Goal: Task Accomplishment & Management: Complete application form

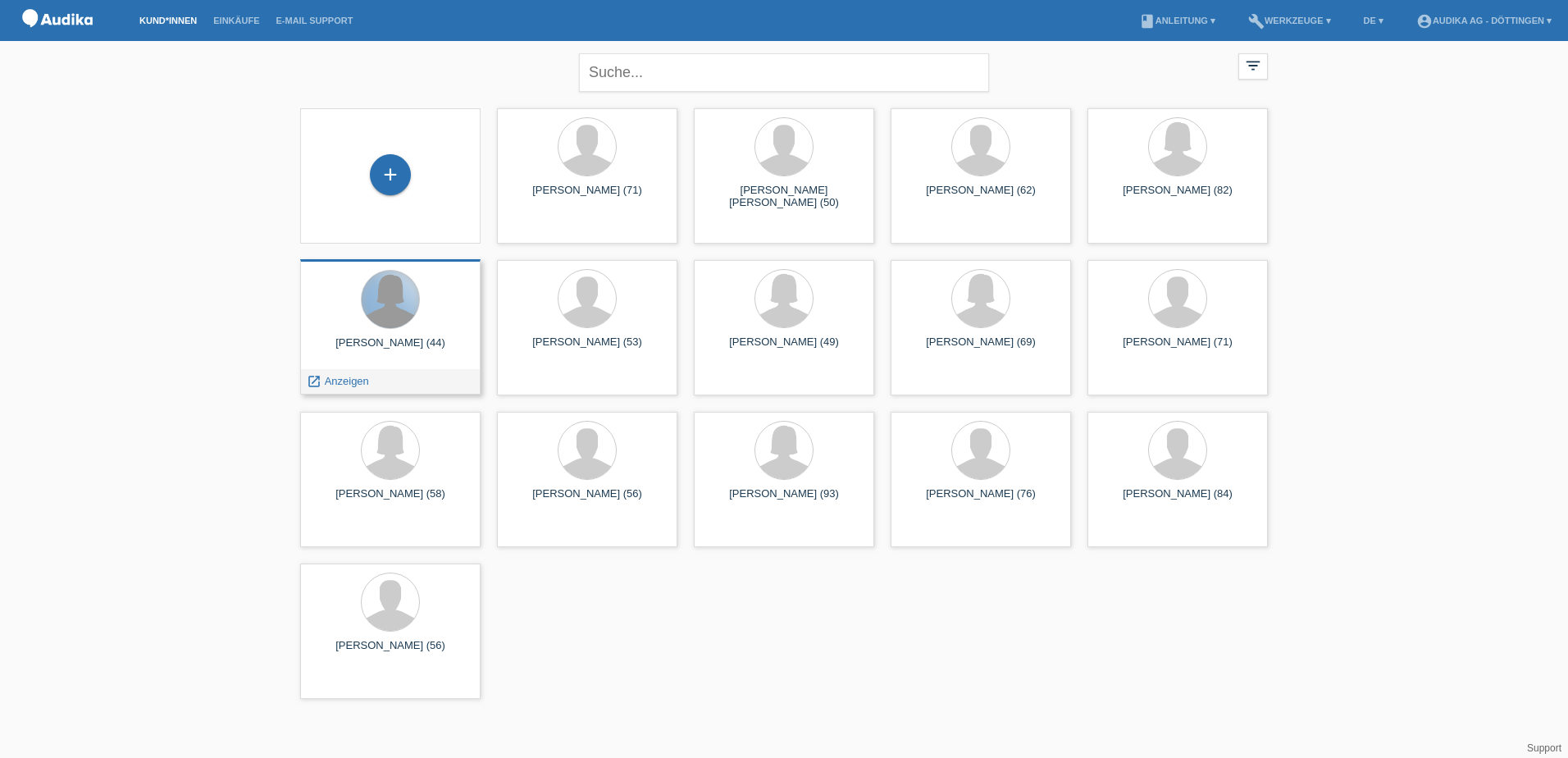
click at [390, 302] on div at bounding box center [390, 299] width 57 height 57
click at [348, 381] on span "Anzeigen" at bounding box center [346, 380] width 44 height 12
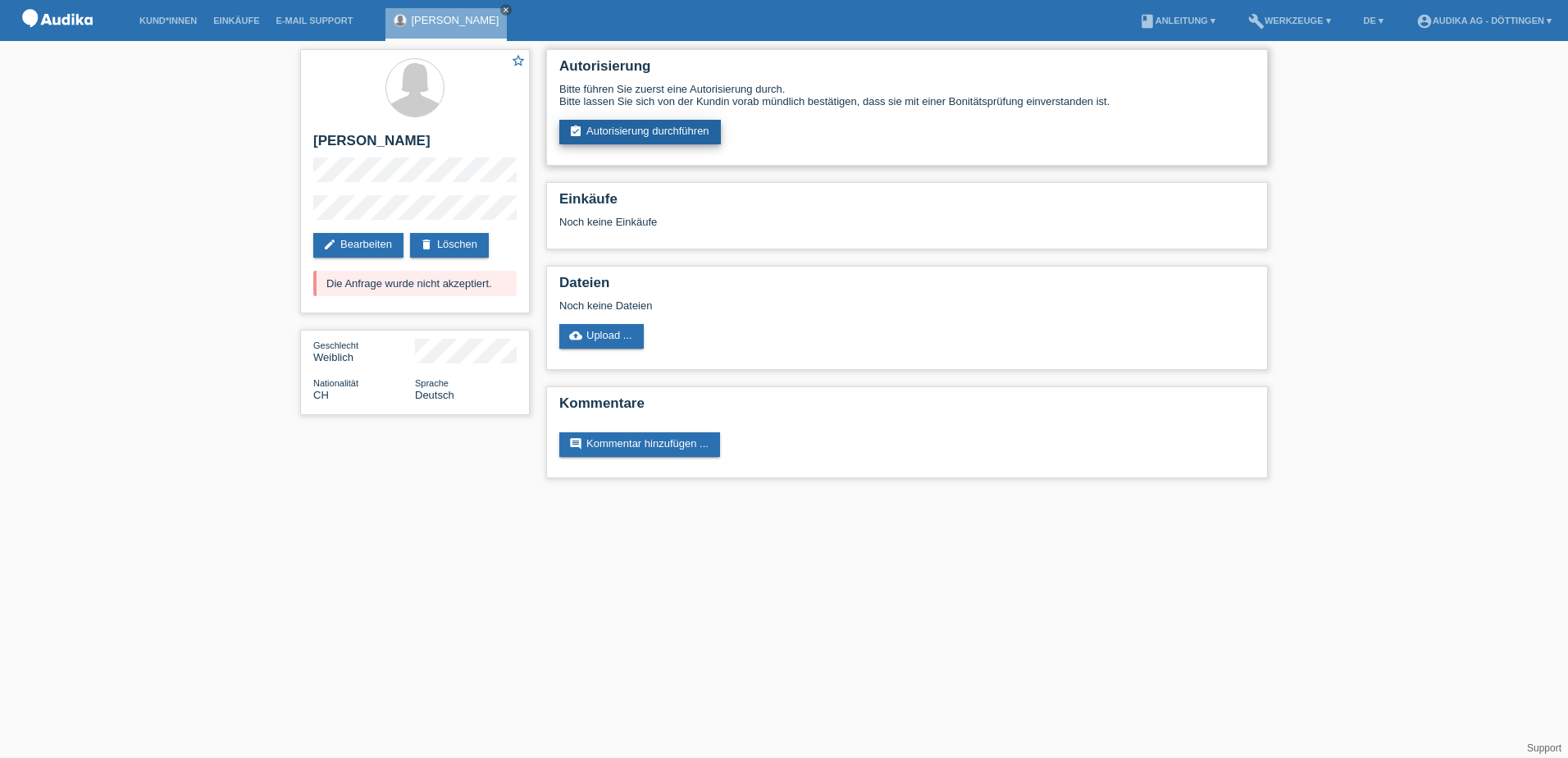
click at [662, 128] on link "assignment_turned_in Autorisierung durchführen" at bounding box center [640, 132] width 162 height 24
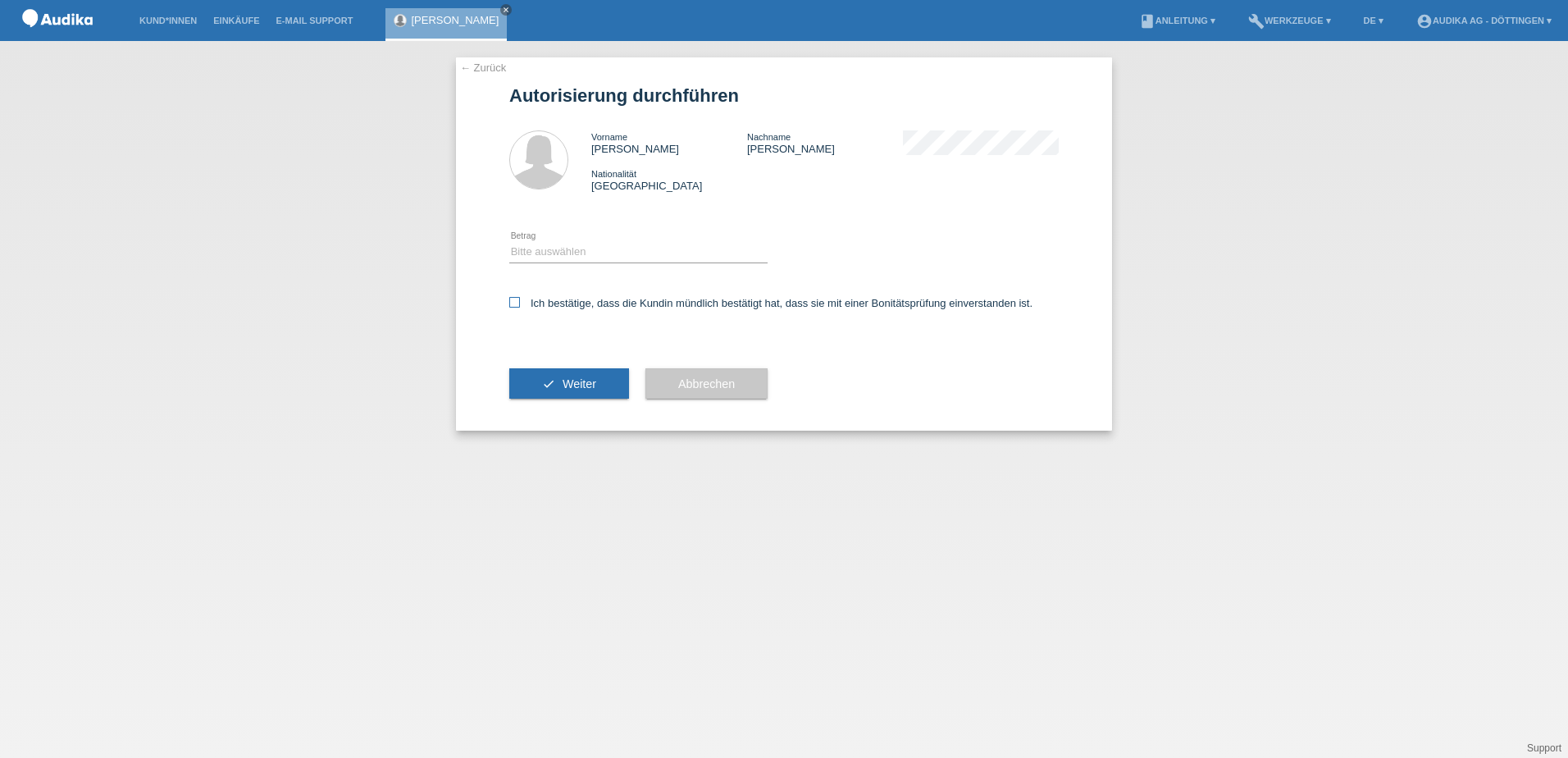
click at [519, 300] on icon at bounding box center [514, 301] width 10 height 10
click at [519, 300] on input "Ich bestätige, dass die Kundin mündlich bestätigt hat, dass sie mit einer Bonit…" at bounding box center [514, 301] width 10 height 10
checkbox input "true"
click at [543, 250] on select "Bitte auswählen CHF 1.00 - CHF 499.00 CHF 500.00 - CHF 1'999.00 CHF 2'000.00 - …" at bounding box center [638, 251] width 258 height 20
select select "3"
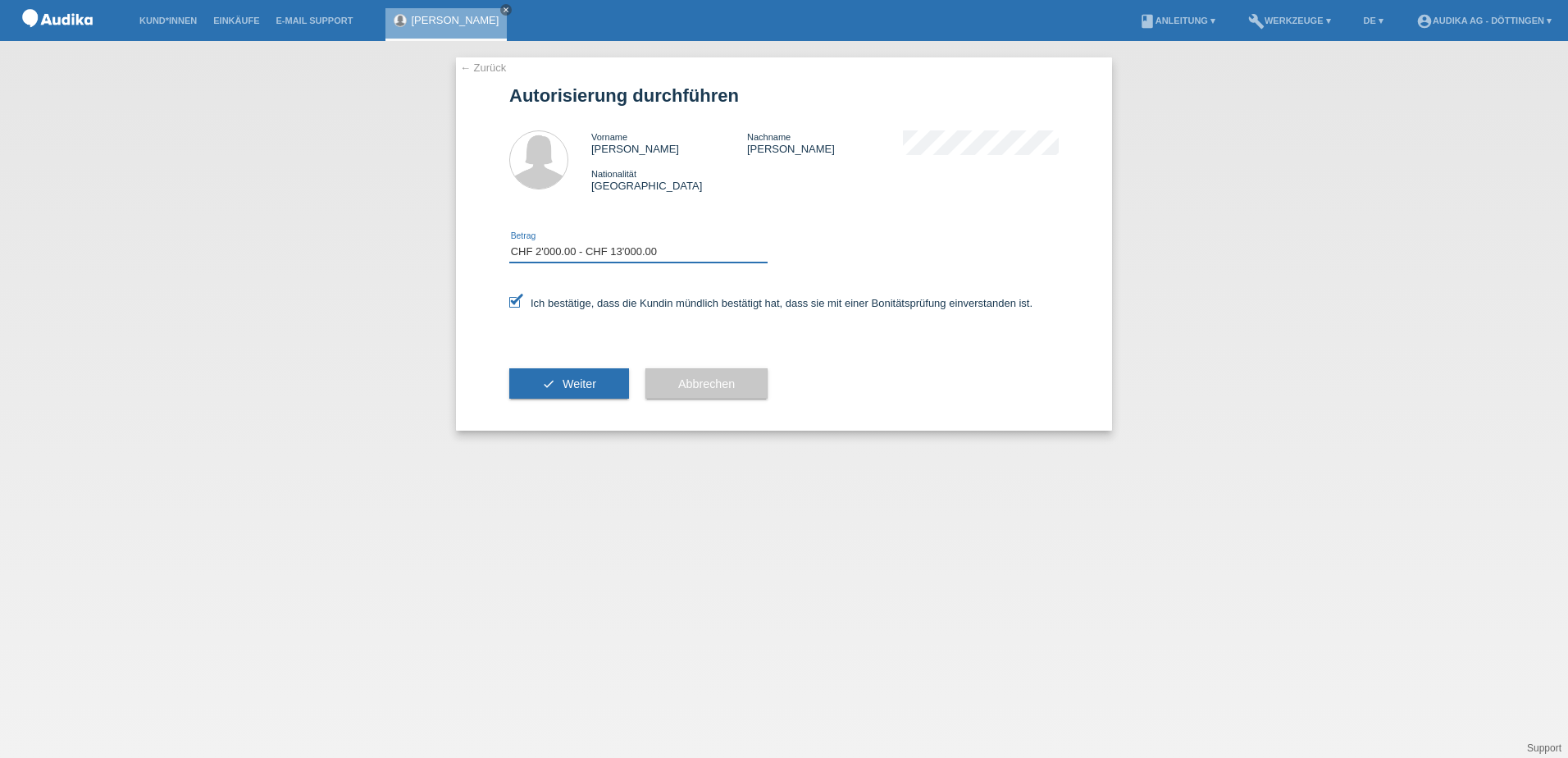
click at [509, 242] on select "Bitte auswählen CHF 1.00 - CHF 499.00 CHF 500.00 - CHF 1'999.00 CHF 2'000.00 - …" at bounding box center [638, 251] width 258 height 20
click at [580, 381] on span "Weiter" at bounding box center [580, 384] width 34 height 13
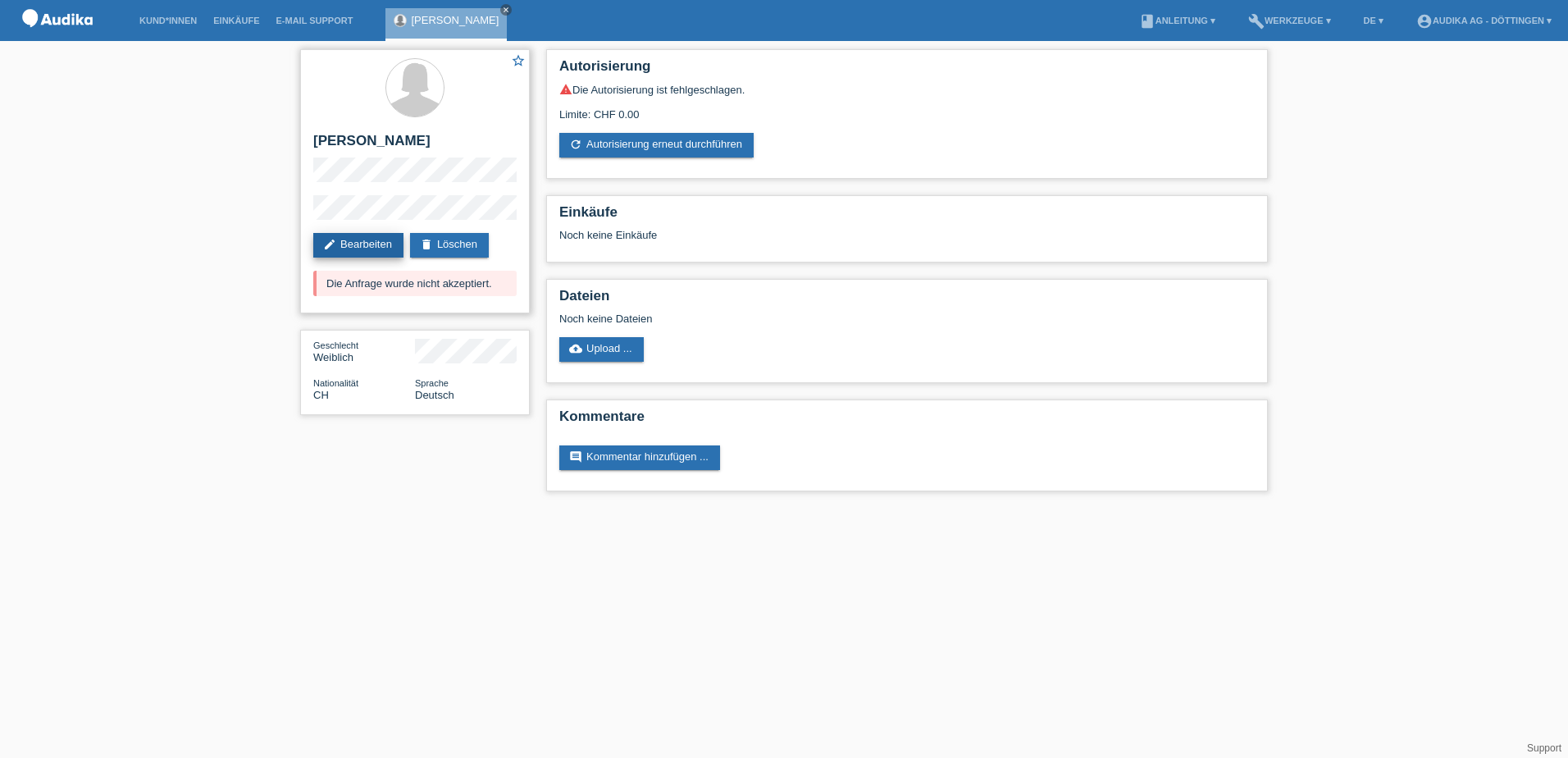
click at [366, 244] on link "edit Bearbeiten" at bounding box center [359, 245] width 90 height 24
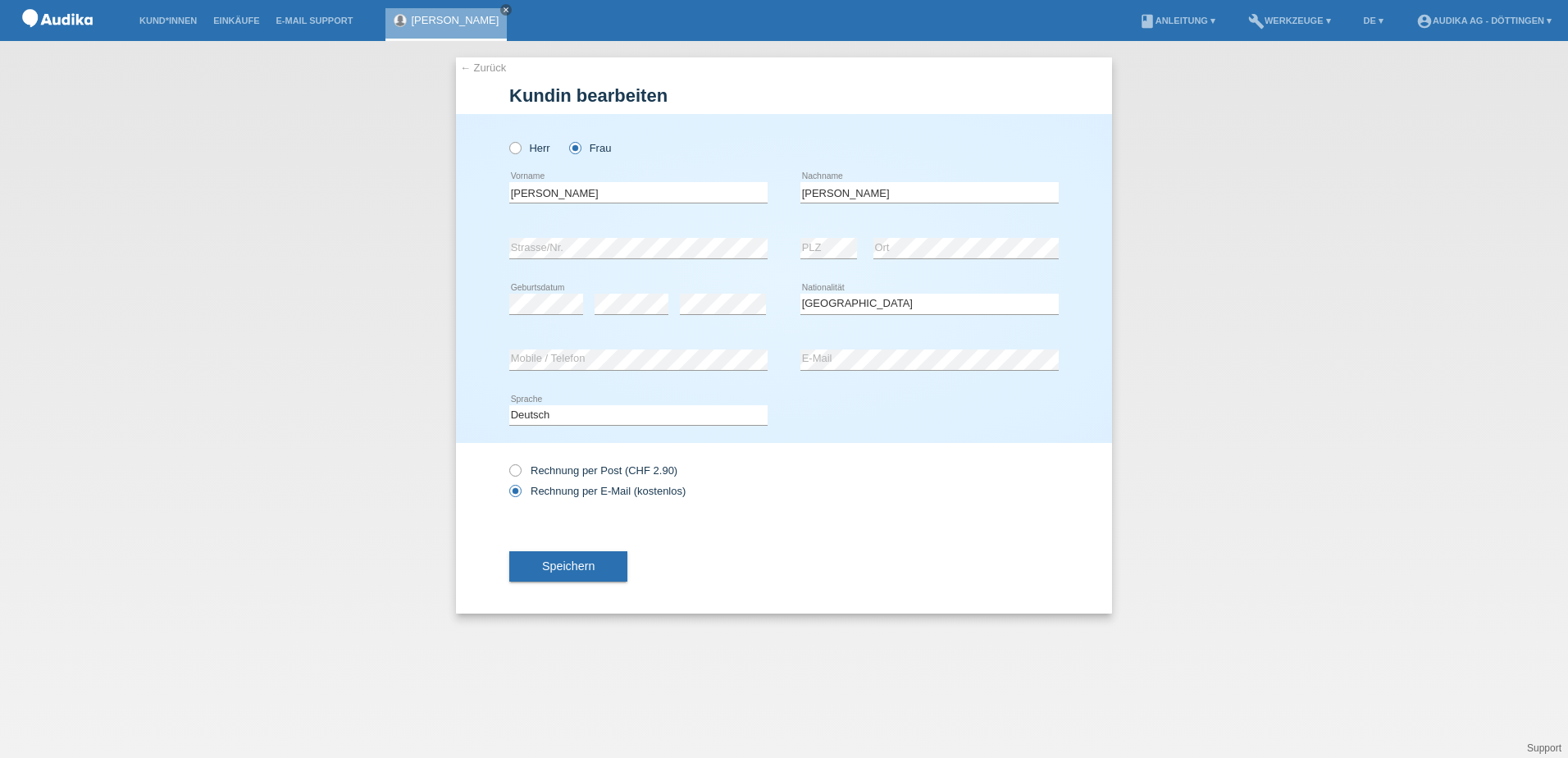
select select "CH"
click at [507, 462] on icon at bounding box center [507, 462] width 0 height 0
click at [520, 471] on input "Rechnung per Post (CHF 2.90)" at bounding box center [514, 475] width 10 height 21
radio input "true"
click at [583, 566] on span "Speichern" at bounding box center [568, 566] width 53 height 13
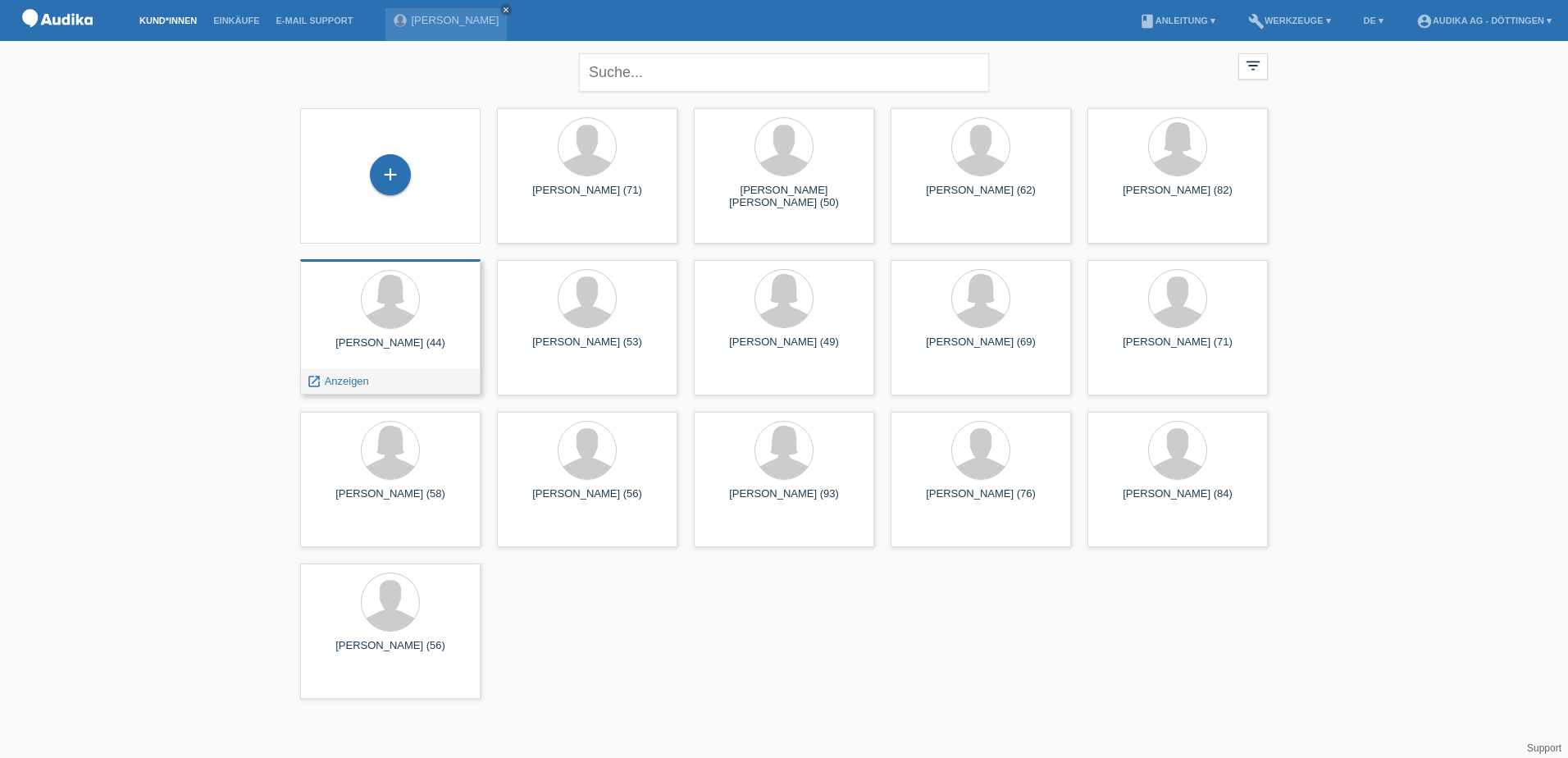
click at [391, 335] on div "Ramona Findling (44) launch Anzeigen" at bounding box center [391, 327] width 181 height 136
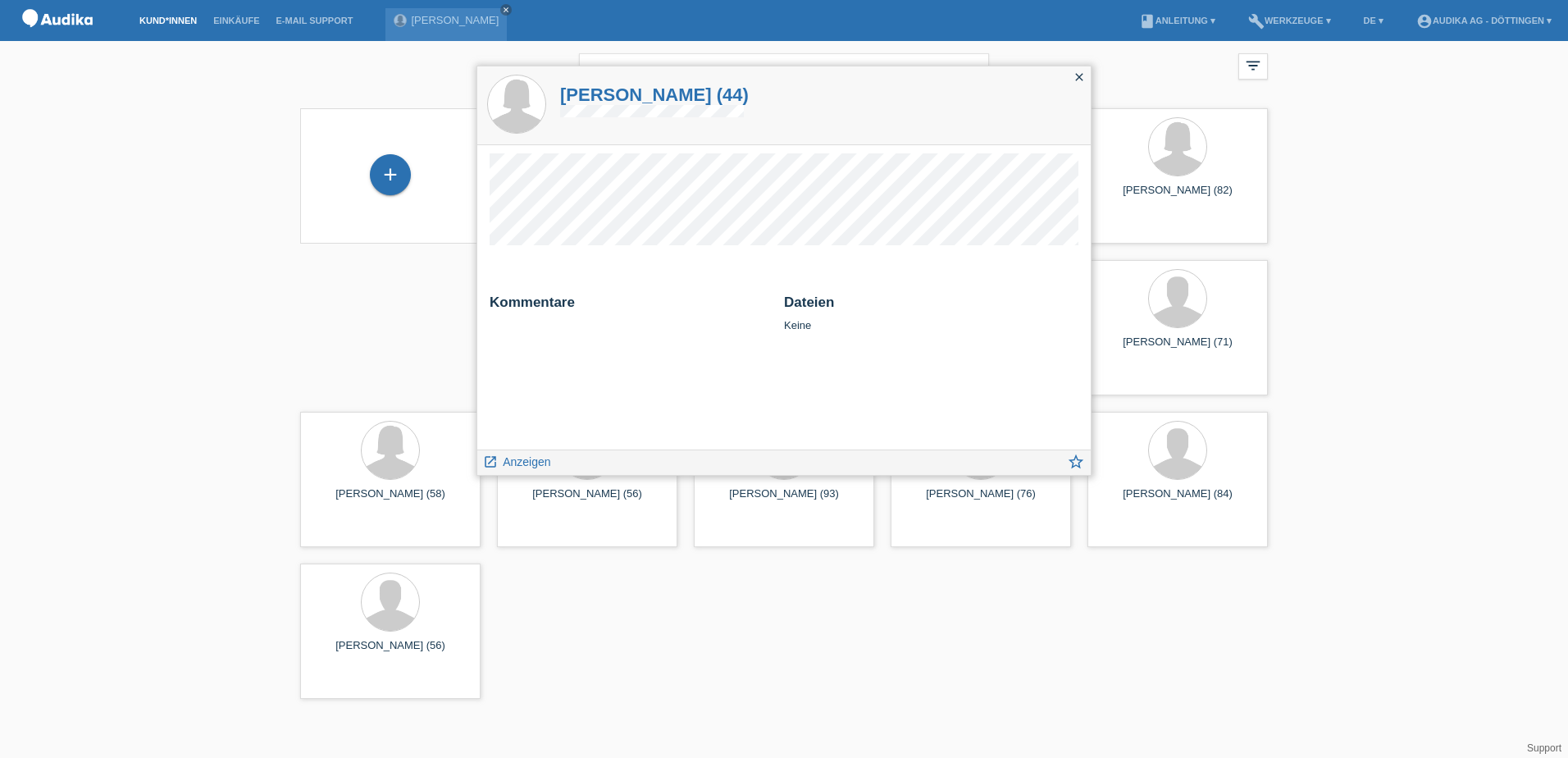
click at [1079, 74] on icon "close" at bounding box center [1080, 77] width 13 height 13
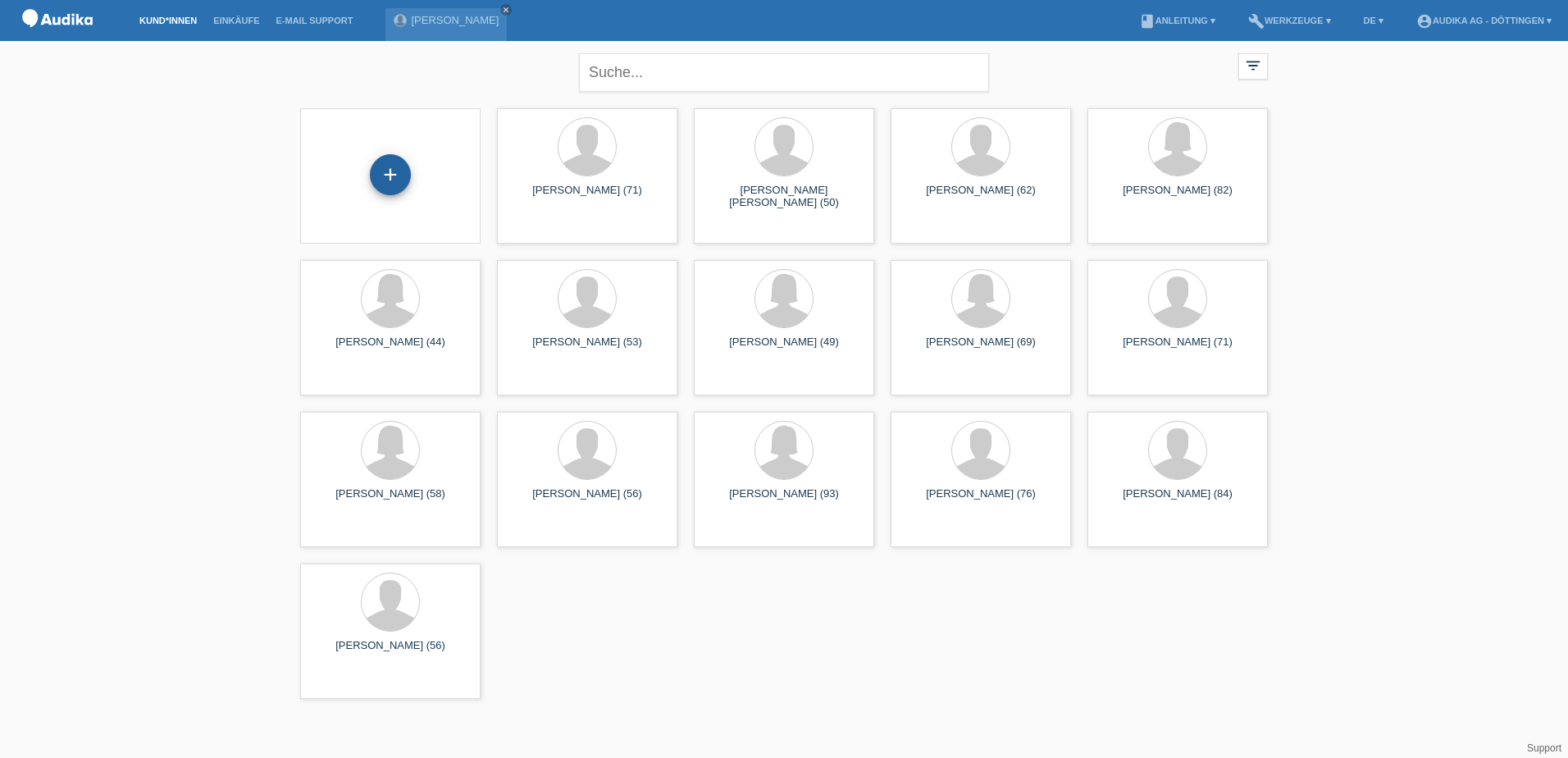
click at [387, 170] on div "+" at bounding box center [391, 175] width 41 height 41
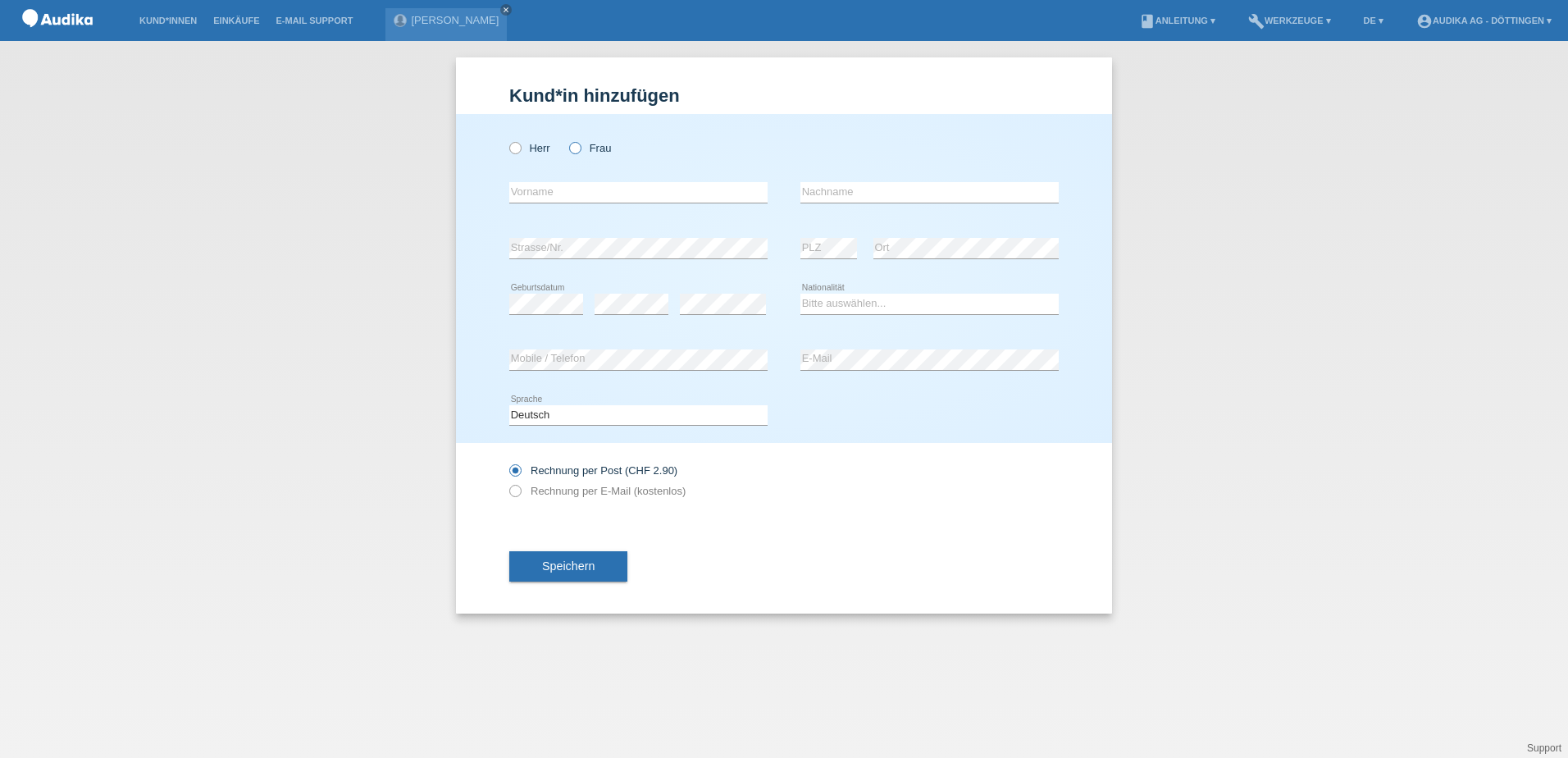
click at [567, 139] on icon at bounding box center [567, 139] width 0 height 0
click at [574, 145] on input "Frau" at bounding box center [574, 147] width 10 height 10
radio input "true"
drag, startPoint x: 546, startPoint y: 181, endPoint x: 541, endPoint y: 192, distance: 12.1
click at [543, 191] on div "error Vorname" at bounding box center [638, 192] width 258 height 56
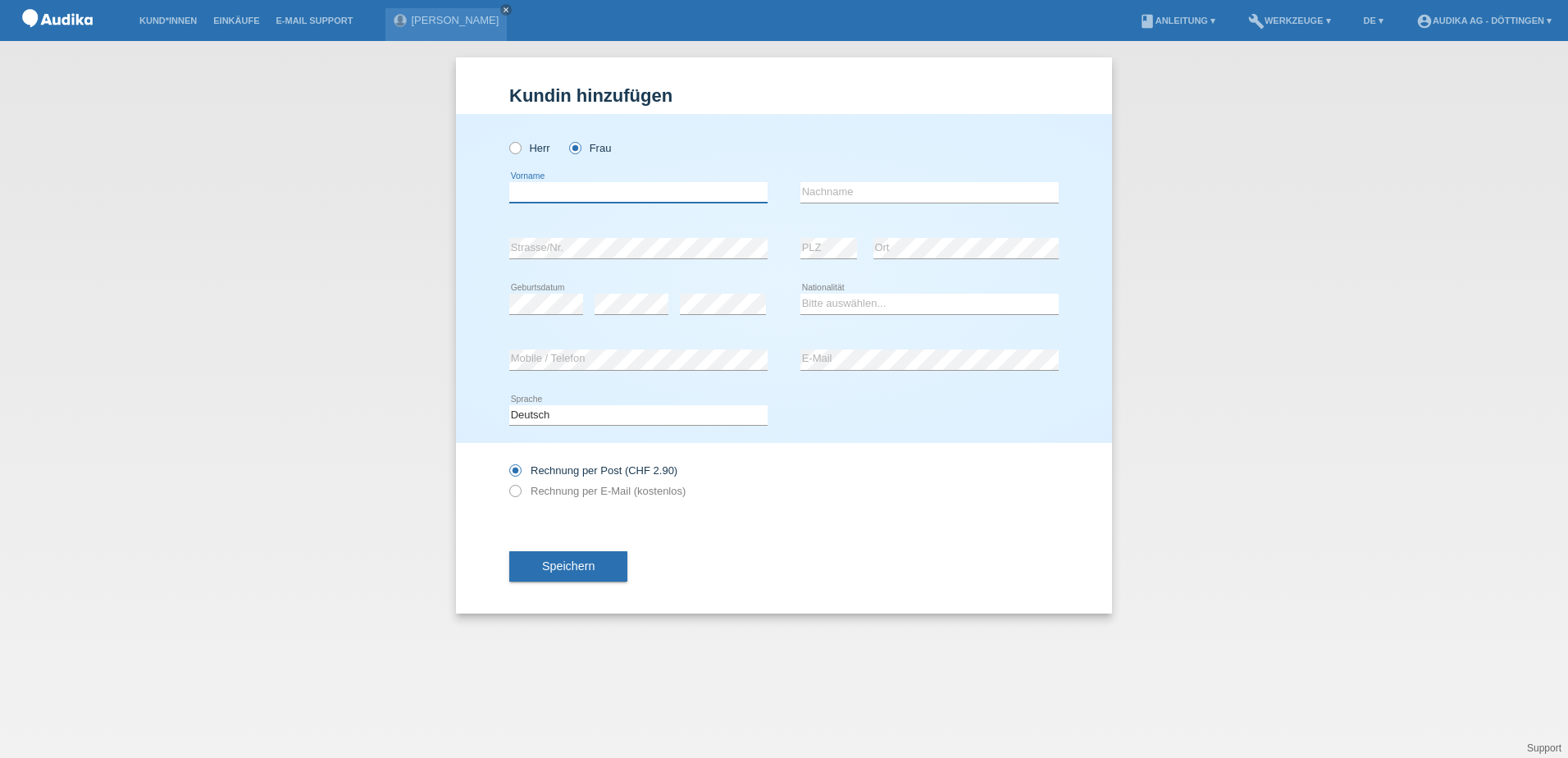
click at [540, 189] on input "text" at bounding box center [638, 192] width 258 height 21
drag, startPoint x: 578, startPoint y: 188, endPoint x: 501, endPoint y: 204, distance: 78.6
click at [501, 204] on div "Herr Frau Findling error Vorname" at bounding box center [783, 278] width 656 height 329
type input "Ramona"
click at [825, 191] on input "text" at bounding box center [929, 192] width 258 height 21
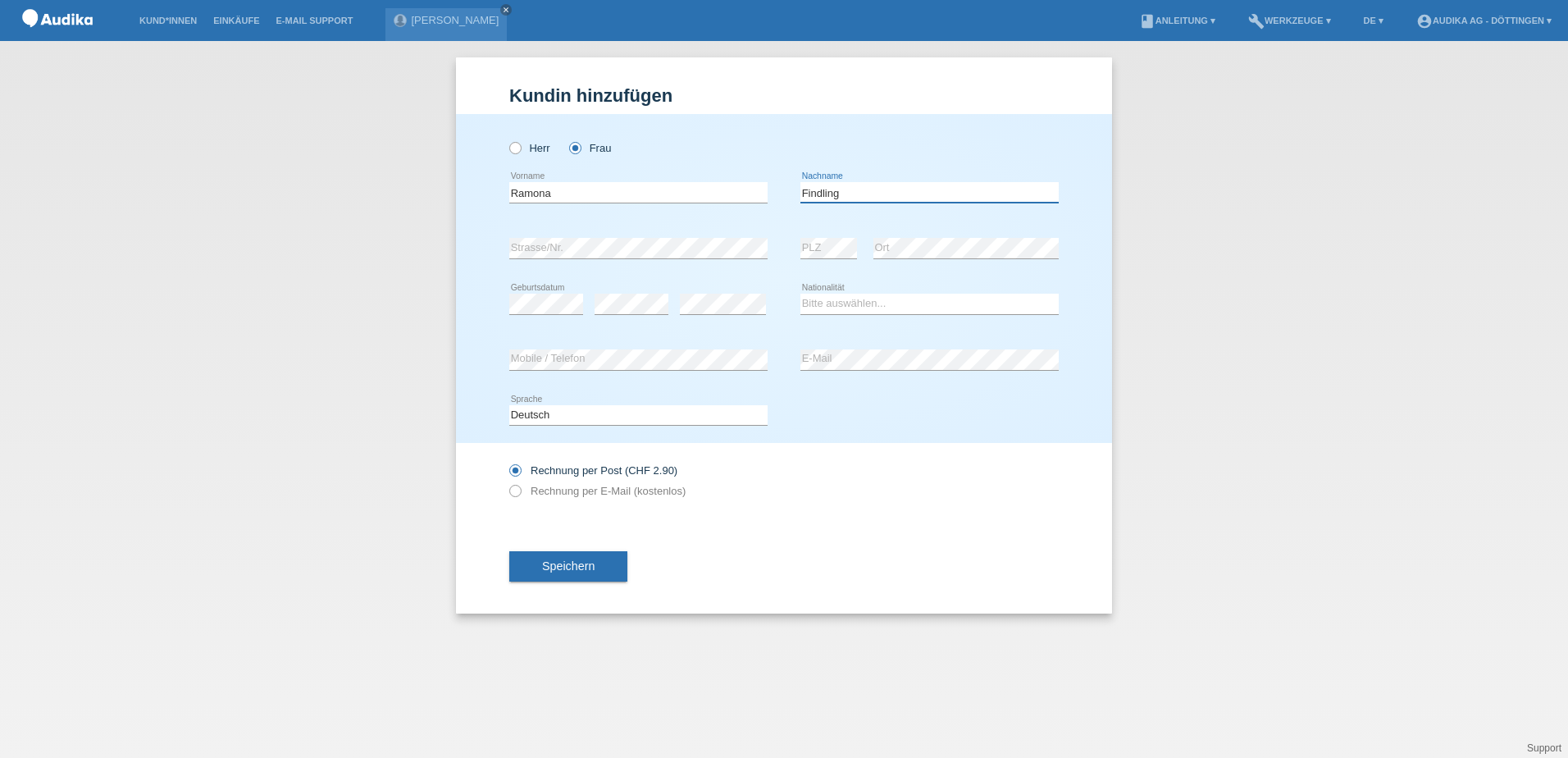
type input "Findling"
click at [857, 297] on select "Bitte auswählen... Schweiz Deutschland Liechtenstein Österreich ------------ Af…" at bounding box center [929, 303] width 258 height 20
select select "CH"
click at [800, 294] on select "Bitte auswählen... Schweiz Deutschland Liechtenstein Österreich ------------ Af…" at bounding box center [929, 303] width 258 height 20
click at [703, 419] on select "Deutsch Français Italiano English" at bounding box center [638, 414] width 258 height 20
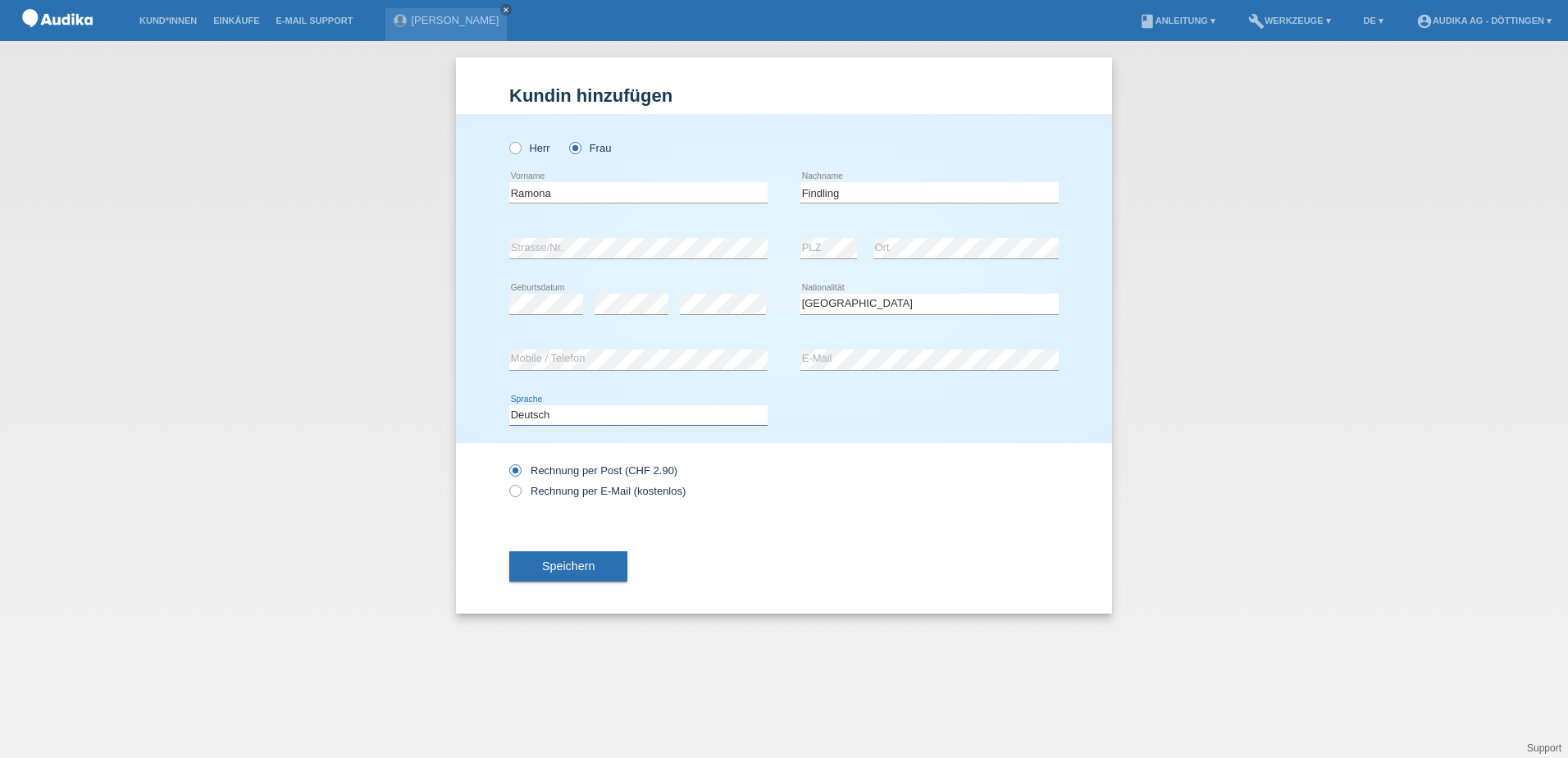
click at [509, 405] on select "Deutsch Français Italiano English" at bounding box center [638, 414] width 258 height 20
click at [507, 482] on icon at bounding box center [507, 482] width 0 height 0
click at [514, 491] on input "Rechnung per E-Mail (kostenlos)" at bounding box center [514, 495] width 10 height 21
radio input "true"
click at [572, 566] on span "Speichern" at bounding box center [568, 566] width 53 height 13
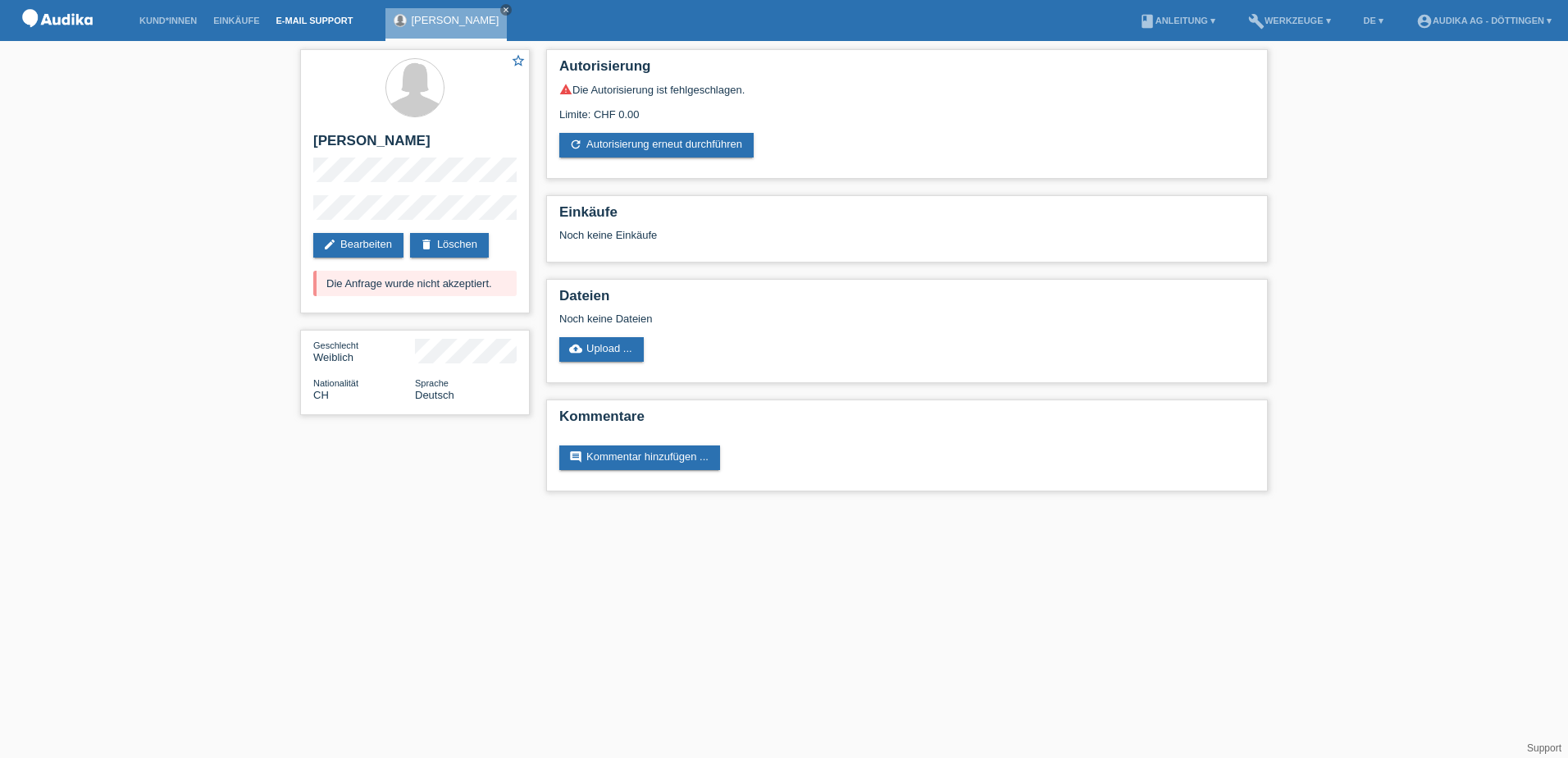
click at [303, 20] on link "E-Mail Support" at bounding box center [314, 21] width 93 height 9
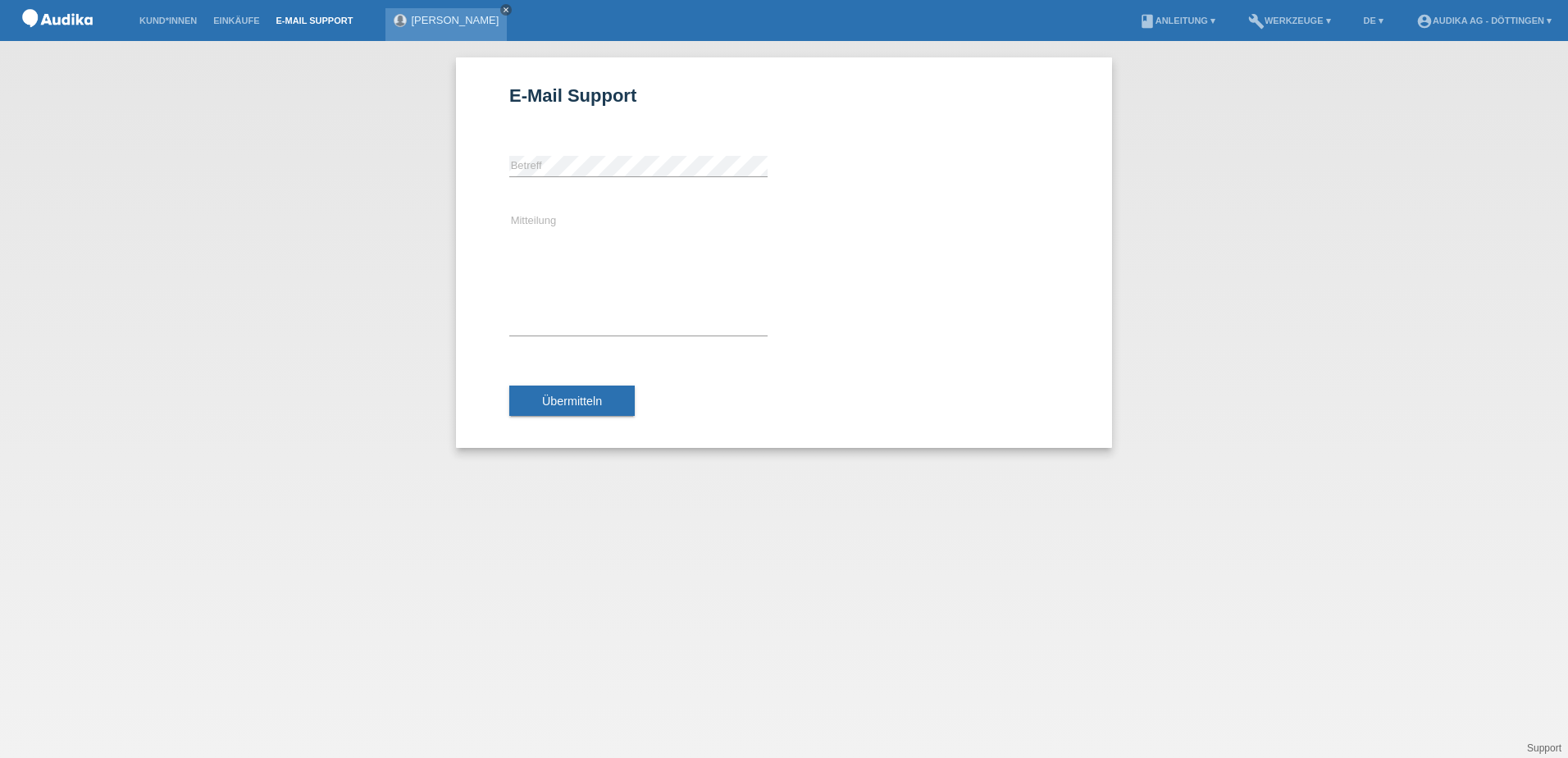
click at [502, 7] on icon "close" at bounding box center [505, 9] width 8 height 8
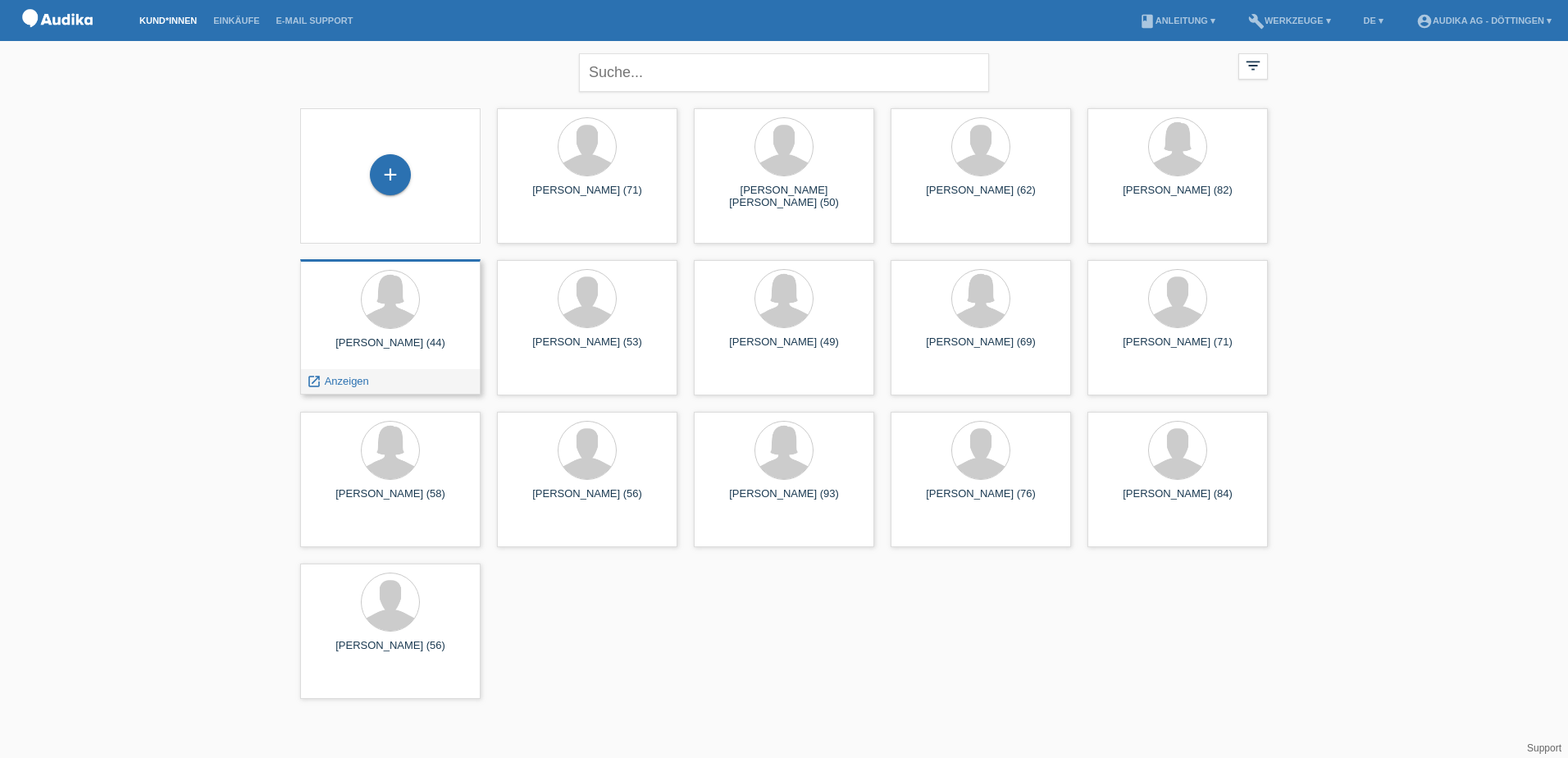
click at [366, 335] on div "[PERSON_NAME] (44) launch Anzeigen" at bounding box center [391, 327] width 181 height 136
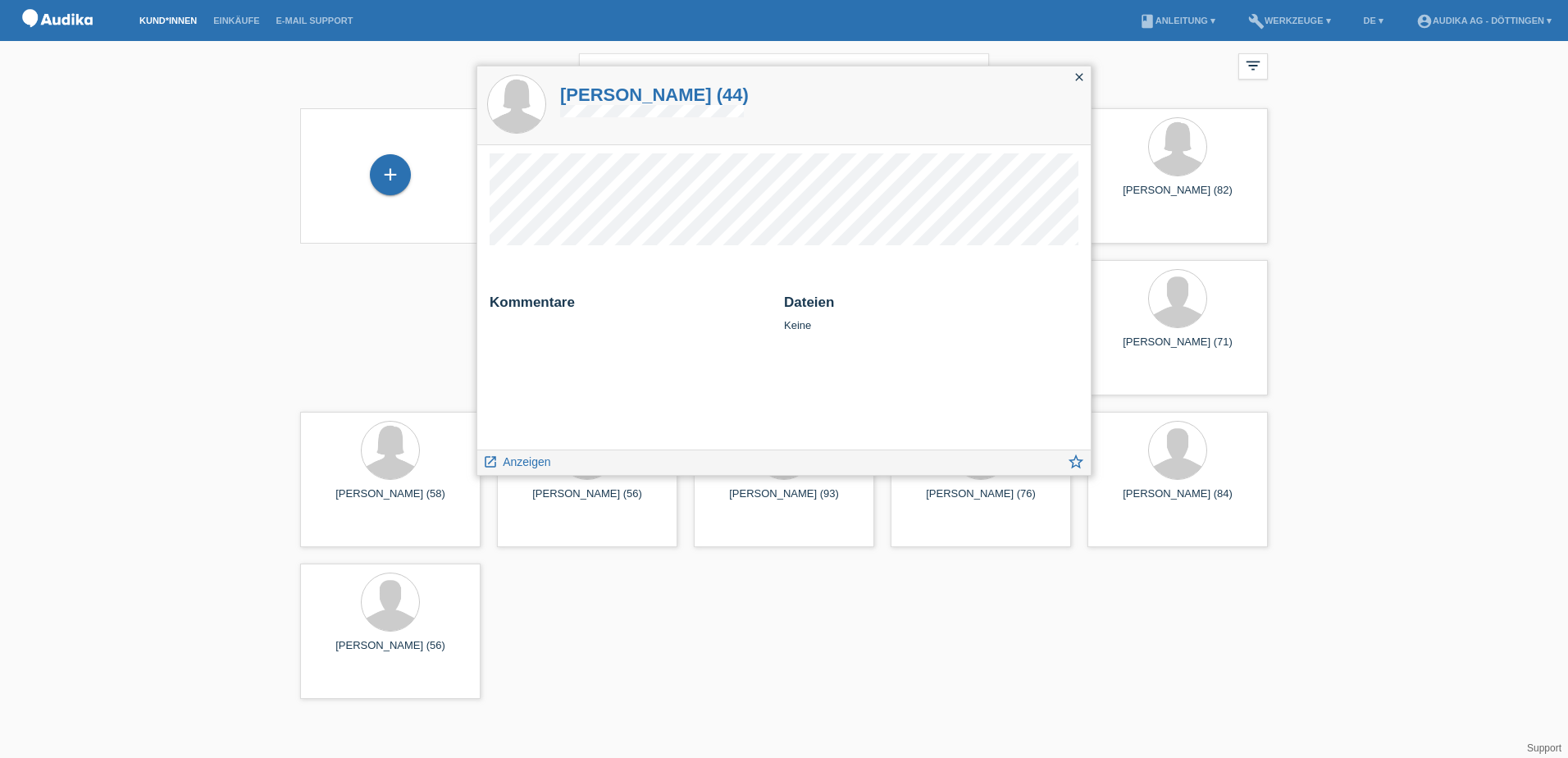
click at [1076, 76] on icon "close" at bounding box center [1080, 77] width 13 height 13
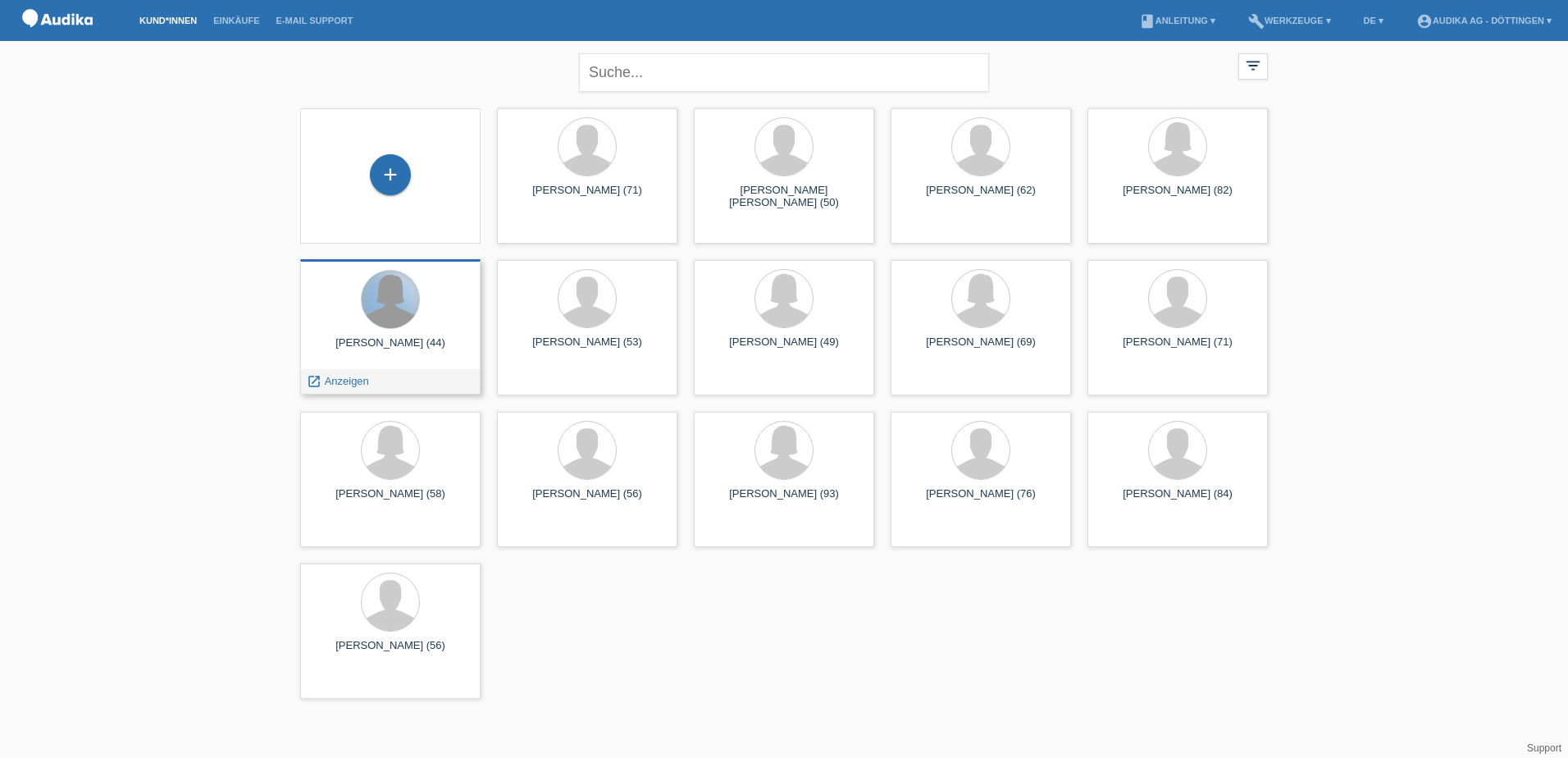
click at [398, 324] on div at bounding box center [390, 299] width 57 height 57
click at [327, 379] on span "Anzeigen" at bounding box center [346, 380] width 44 height 12
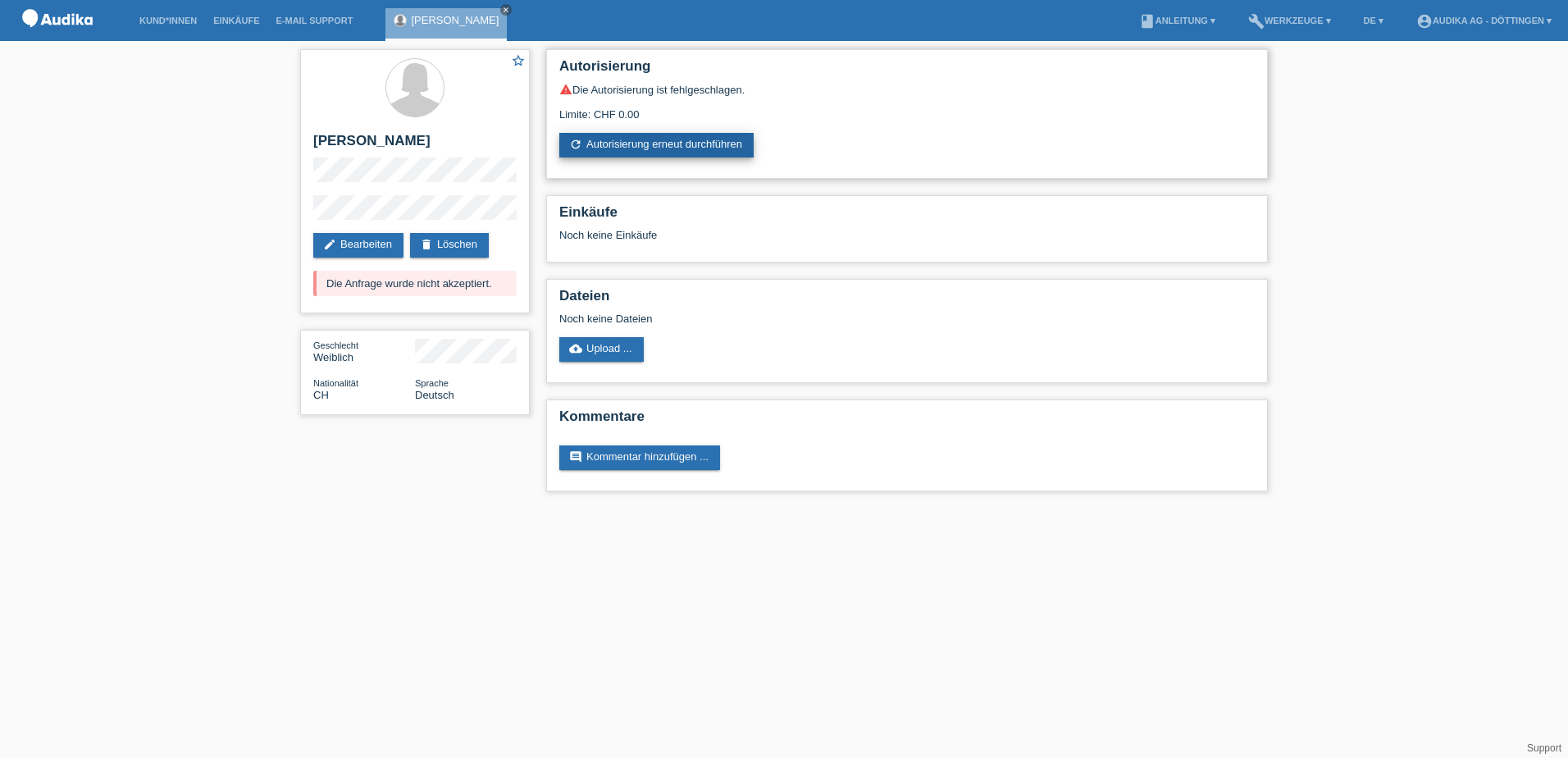
click at [606, 141] on link "refresh Autorisierung erneut durchführen" at bounding box center [656, 145] width 195 height 24
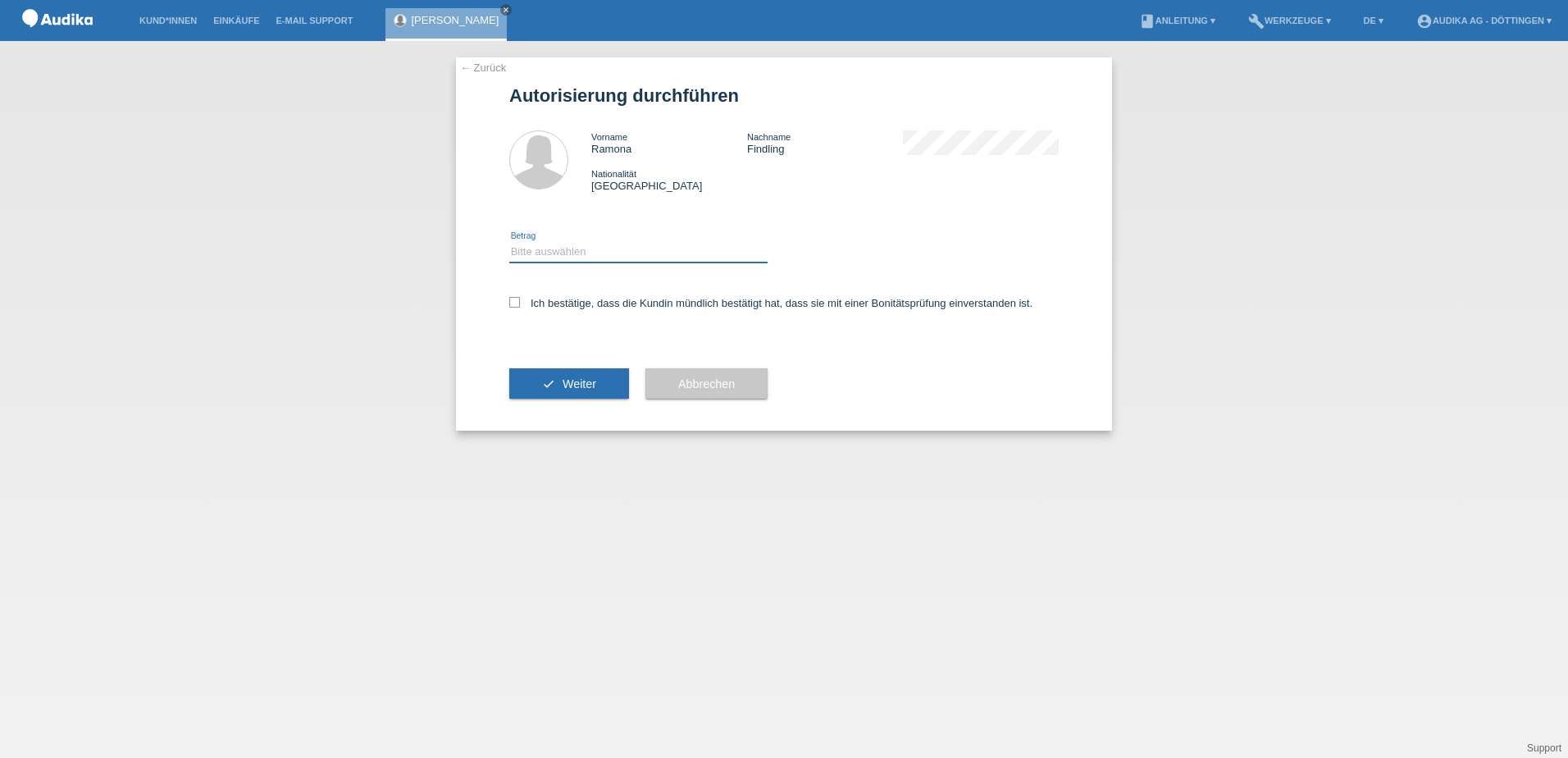
click at [543, 247] on select "Bitte auswählen CHF 1.00 - CHF 499.00 CHF 500.00 - CHF 1'999.00 CHF 2'000.00 - …" at bounding box center [638, 251] width 258 height 20
click at [532, 244] on select "Bitte auswählen CHF 1.00 - CHF 499.00 CHF 500.00 - CHF 1'999.00 CHF 2'000.00 - …" at bounding box center [638, 251] width 258 height 20
click at [524, 243] on select "Bitte auswählen CHF 1.00 - CHF 499.00 CHF 500.00 - CHF 1'999.00 CHF 2'000.00 - …" at bounding box center [638, 251] width 258 height 20
click at [555, 250] on select "Bitte auswählen CHF 1.00 - CHF 499.00 CHF 500.00 - CHF 1'999.00 CHF 2'000.00 - …" at bounding box center [638, 251] width 258 height 20
click at [517, 300] on icon at bounding box center [514, 301] width 10 height 10
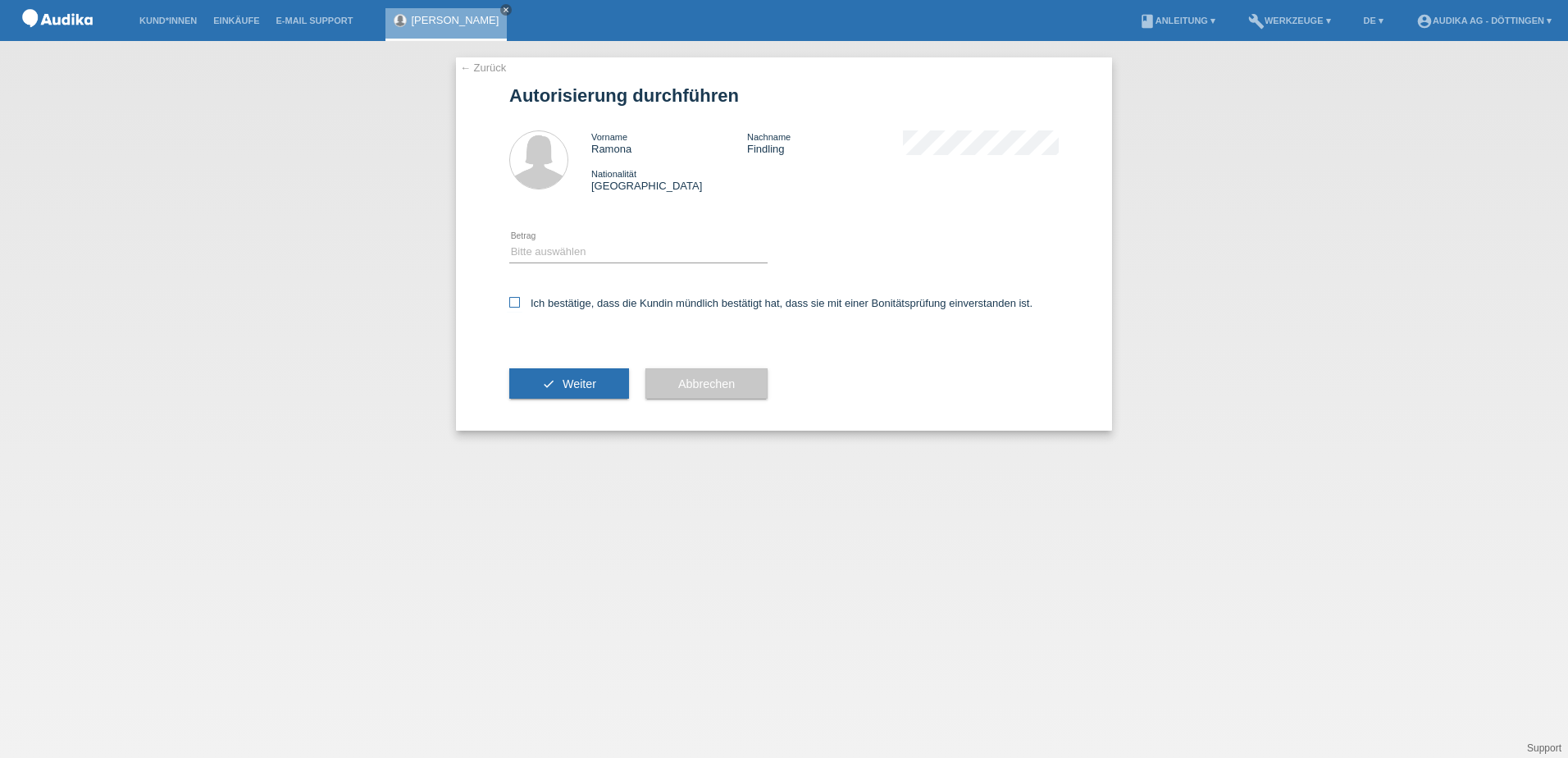
click at [517, 300] on input "Ich bestätige, dass die Kundin mündlich bestätigt hat, dass sie mit einer Bonit…" at bounding box center [514, 301] width 10 height 10
checkbox input "true"
click at [526, 247] on select "Bitte auswählen CHF 1.00 - CHF 499.00 CHF 500.00 - CHF 1'999.00 CHF 2'000.00 - …" at bounding box center [638, 251] width 258 height 20
select select "3"
click at [509, 242] on select "Bitte auswählen CHF 1.00 - CHF 499.00 CHF 500.00 - CHF 1'999.00 CHF 2'000.00 - …" at bounding box center [638, 251] width 258 height 20
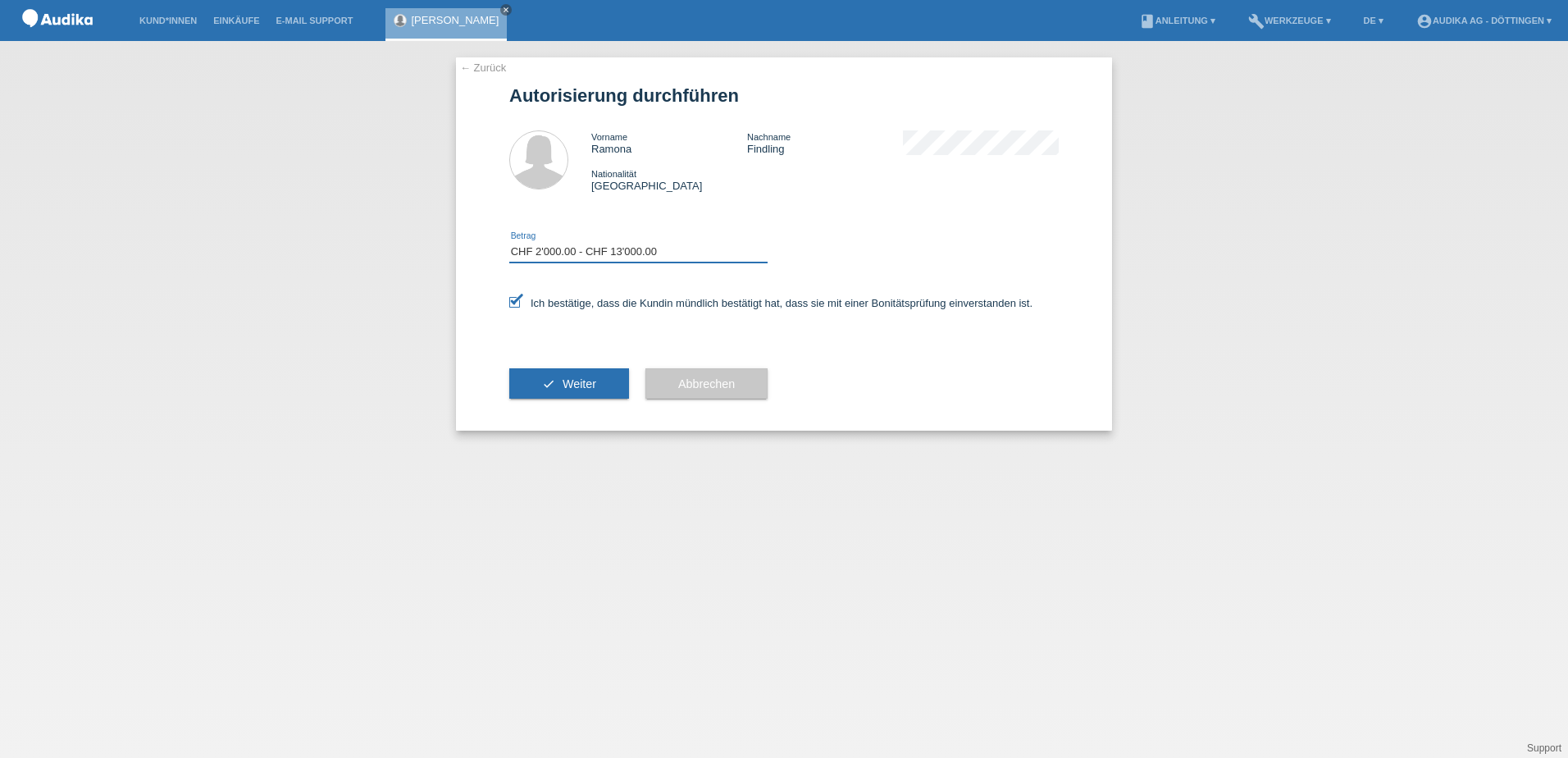
drag, startPoint x: 663, startPoint y: 250, endPoint x: 632, endPoint y: 251, distance: 31.0
click at [632, 251] on select "Bitte auswählen CHF 1.00 - CHF 499.00 CHF 500.00 - CHF 1'999.00 CHF 2'000.00 - …" at bounding box center [638, 251] width 258 height 20
click at [685, 381] on span "Abbrechen" at bounding box center [707, 384] width 56 height 13
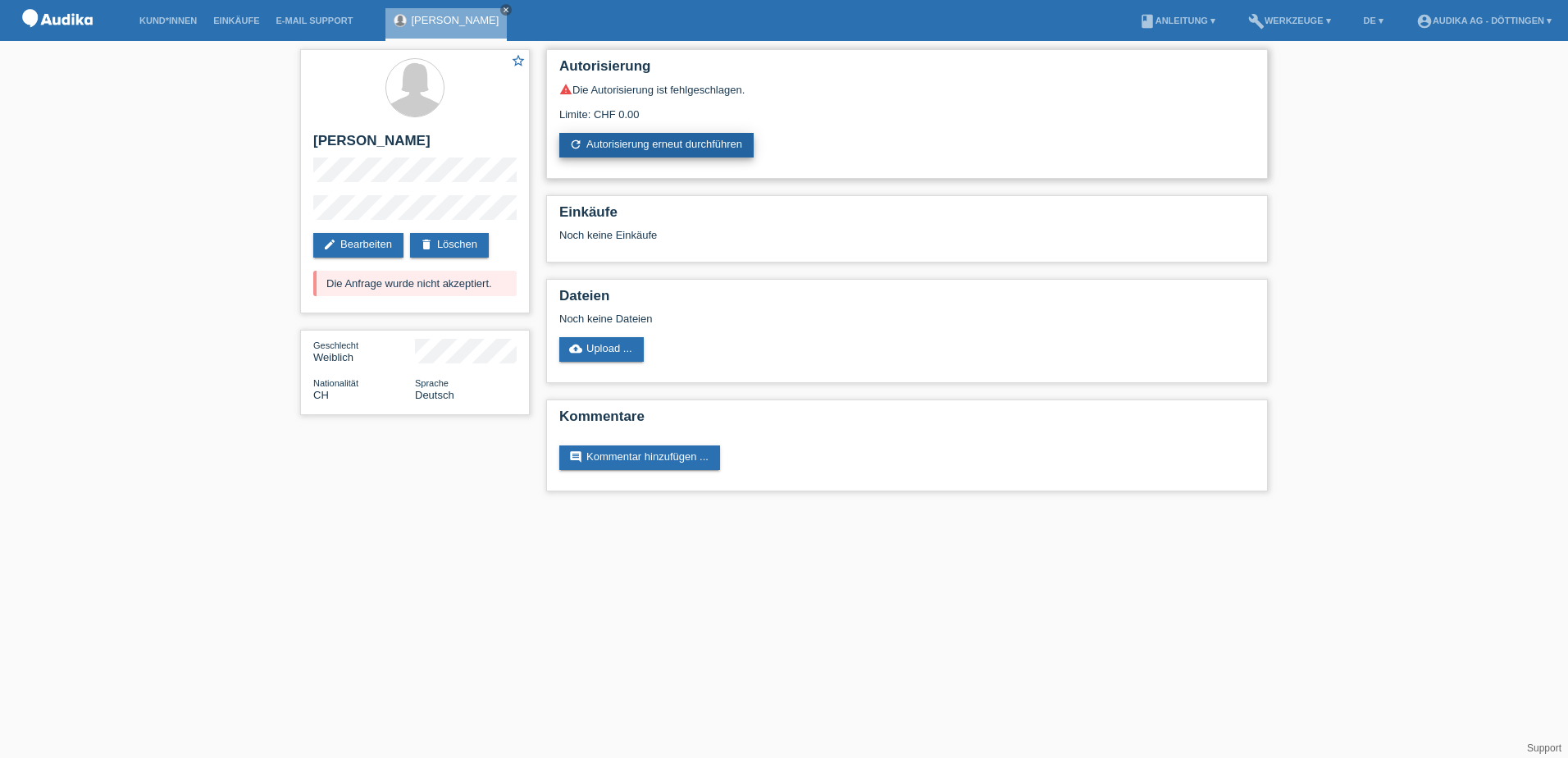
click at [634, 143] on link "refresh Autorisierung erneut durchführen" at bounding box center [656, 145] width 195 height 24
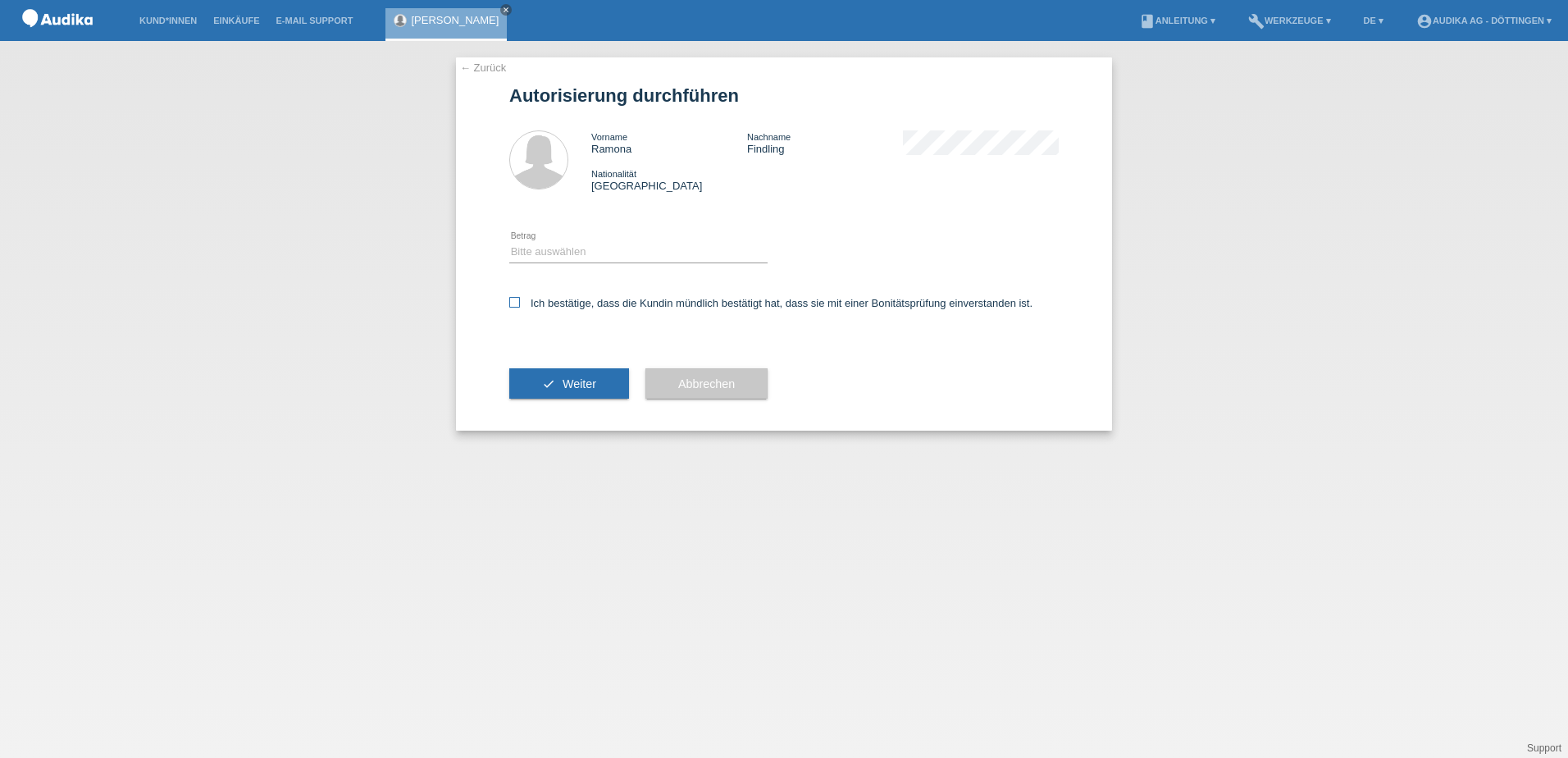
click at [512, 303] on icon at bounding box center [514, 301] width 10 height 10
click at [512, 303] on input "Ich bestätige, dass die Kundin mündlich bestätigt hat, dass sie mit einer Bonit…" at bounding box center [514, 301] width 10 height 10
checkbox input "true"
click at [464, 68] on link "← Zurück" at bounding box center [483, 67] width 46 height 12
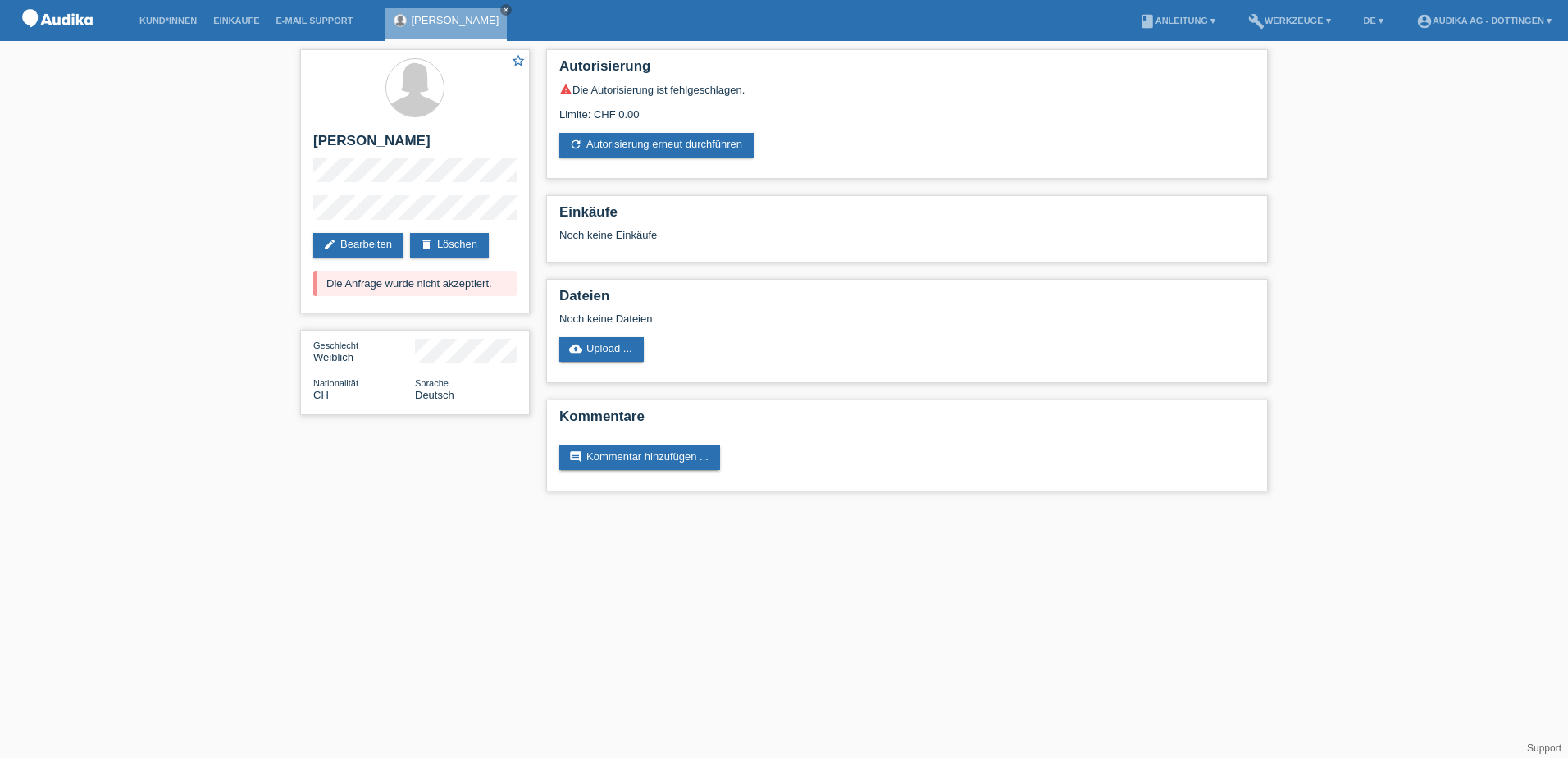
click at [467, 60] on div at bounding box center [415, 89] width 203 height 61
click at [356, 235] on link "edit Bearbeiten" at bounding box center [359, 245] width 90 height 24
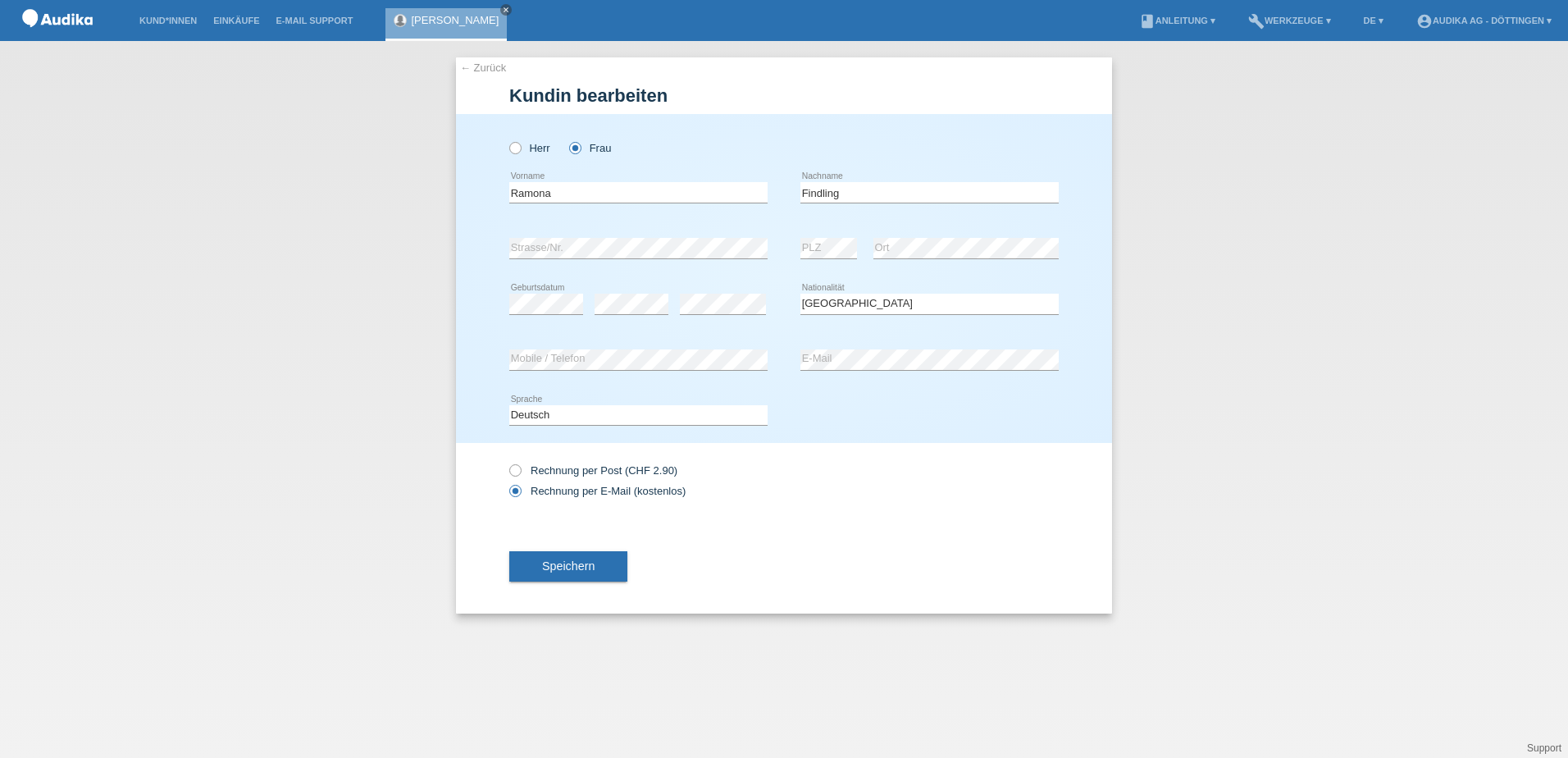
select select "CH"
click at [463, 67] on link "← Zurück" at bounding box center [483, 67] width 46 height 12
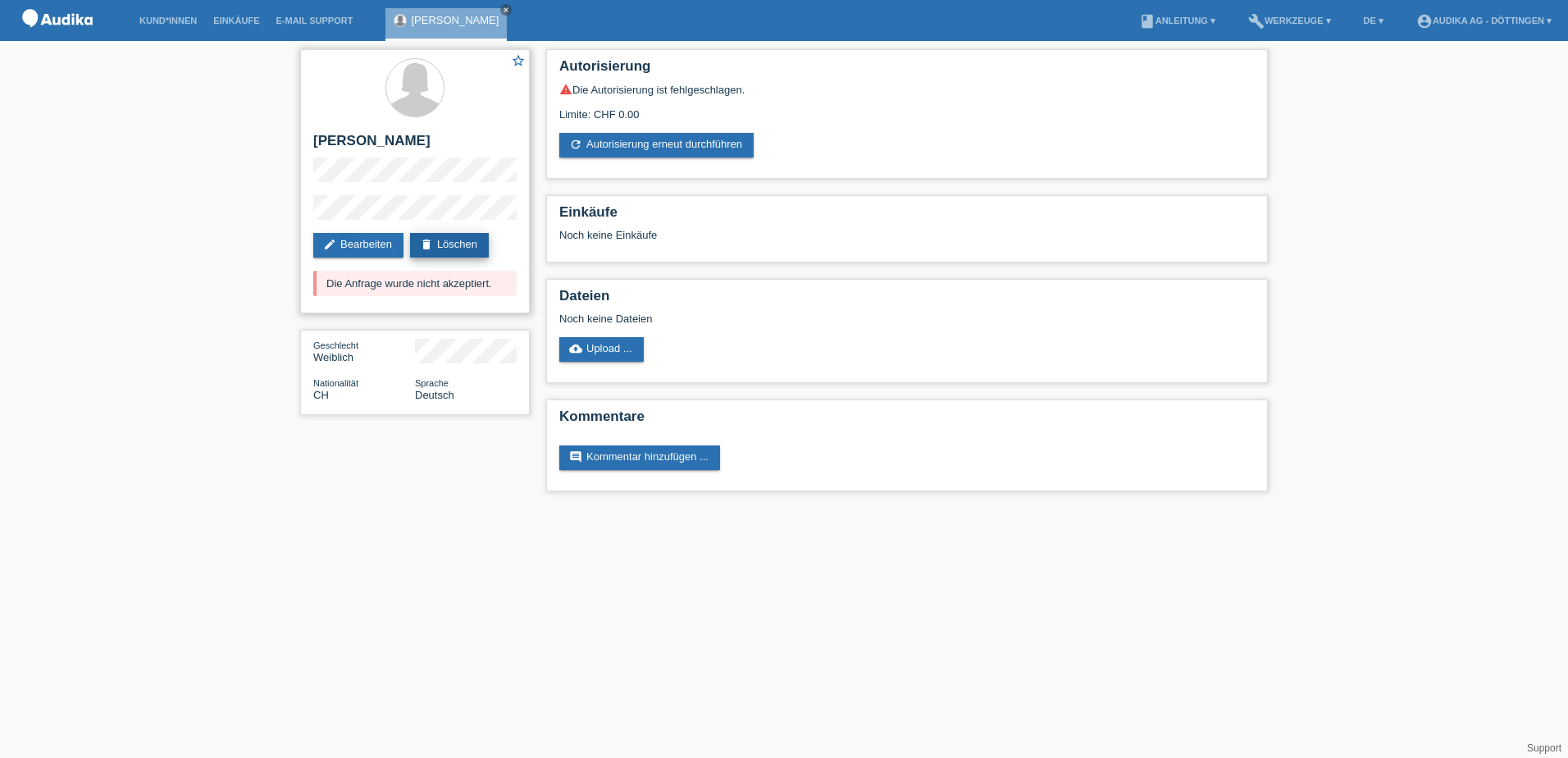
click at [447, 242] on link "delete Löschen" at bounding box center [450, 245] width 79 height 24
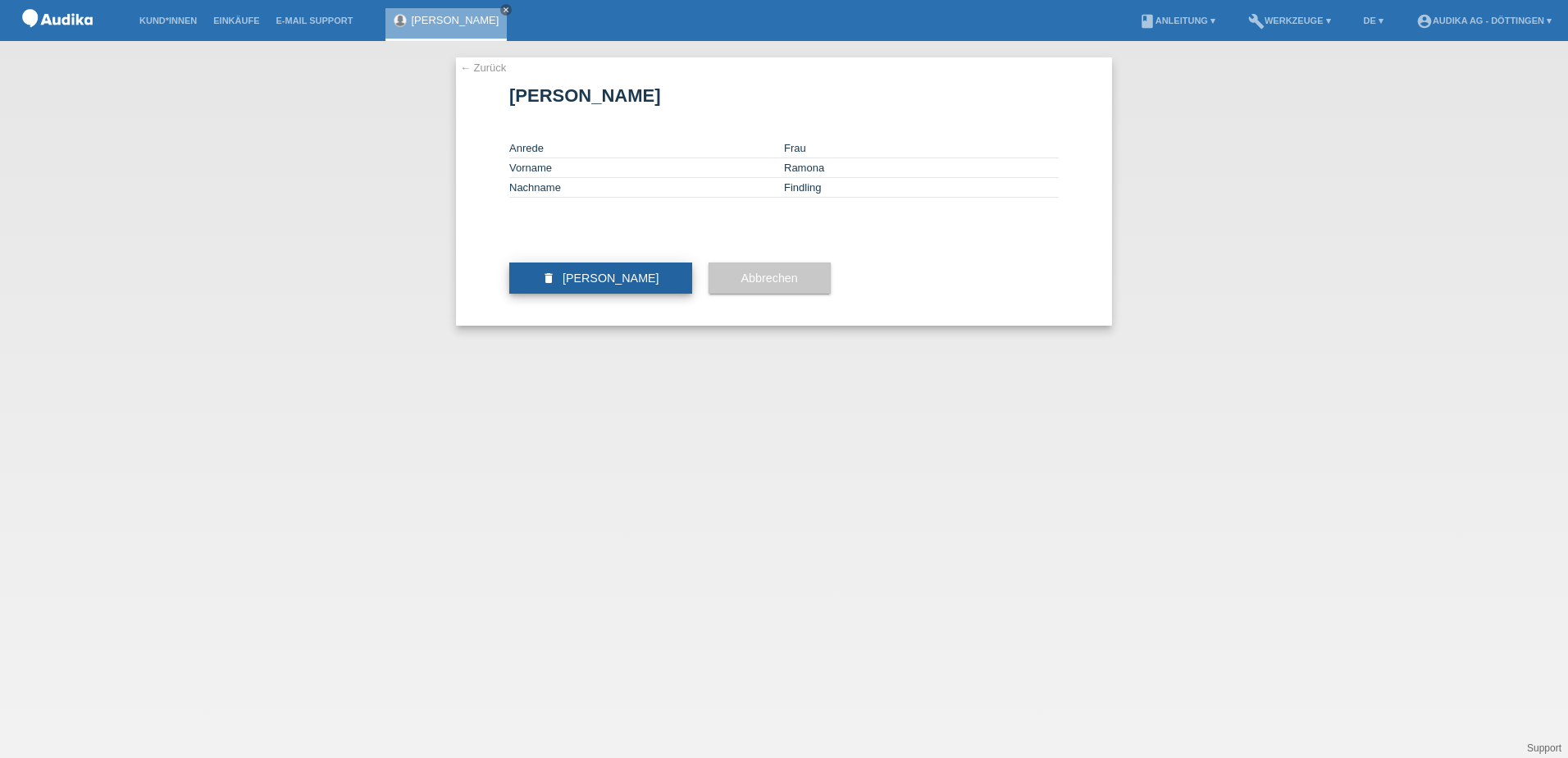
click at [589, 284] on span "[PERSON_NAME]" at bounding box center [611, 278] width 97 height 13
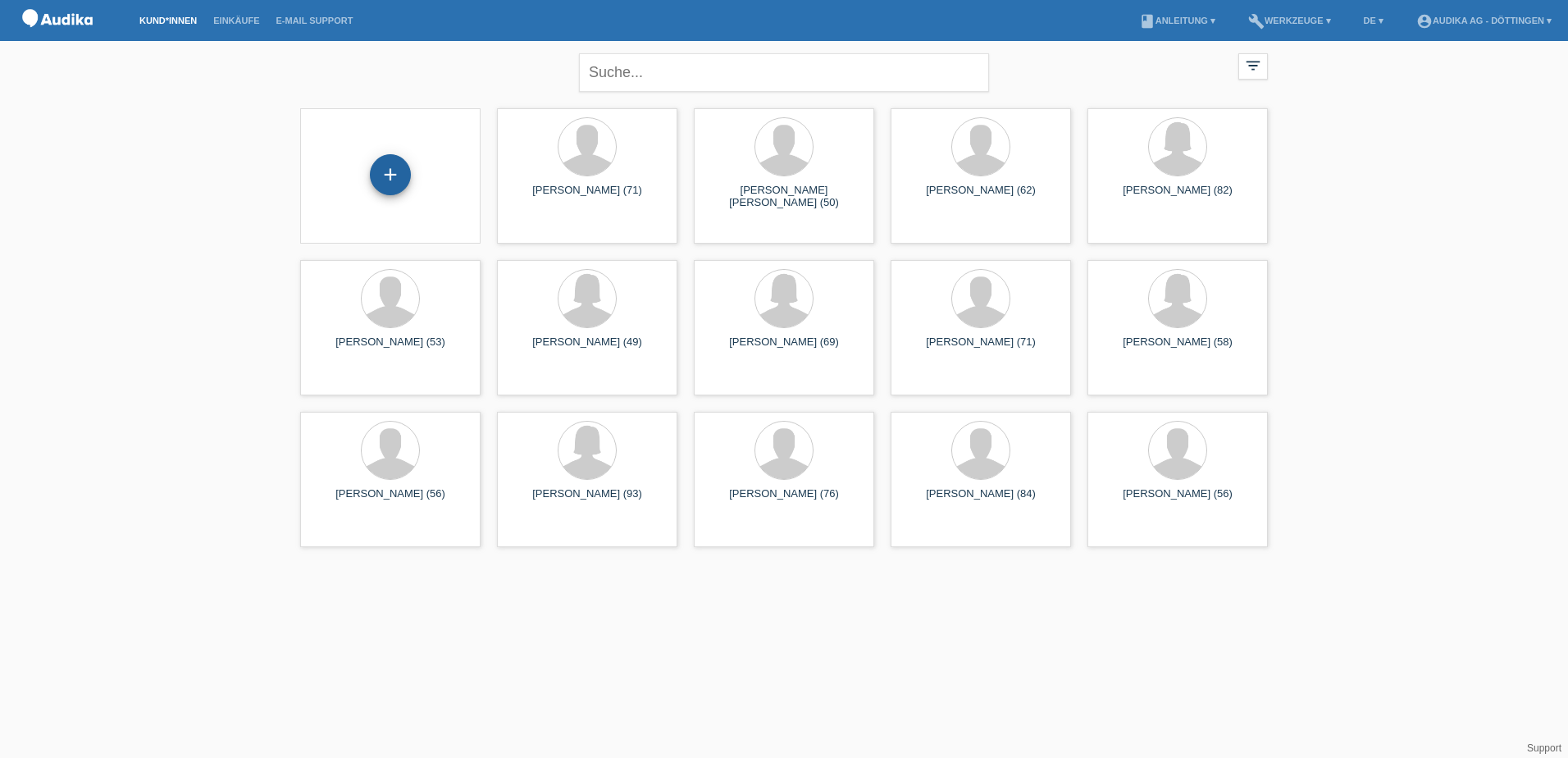
click at [389, 177] on div "+" at bounding box center [391, 175] width 41 height 41
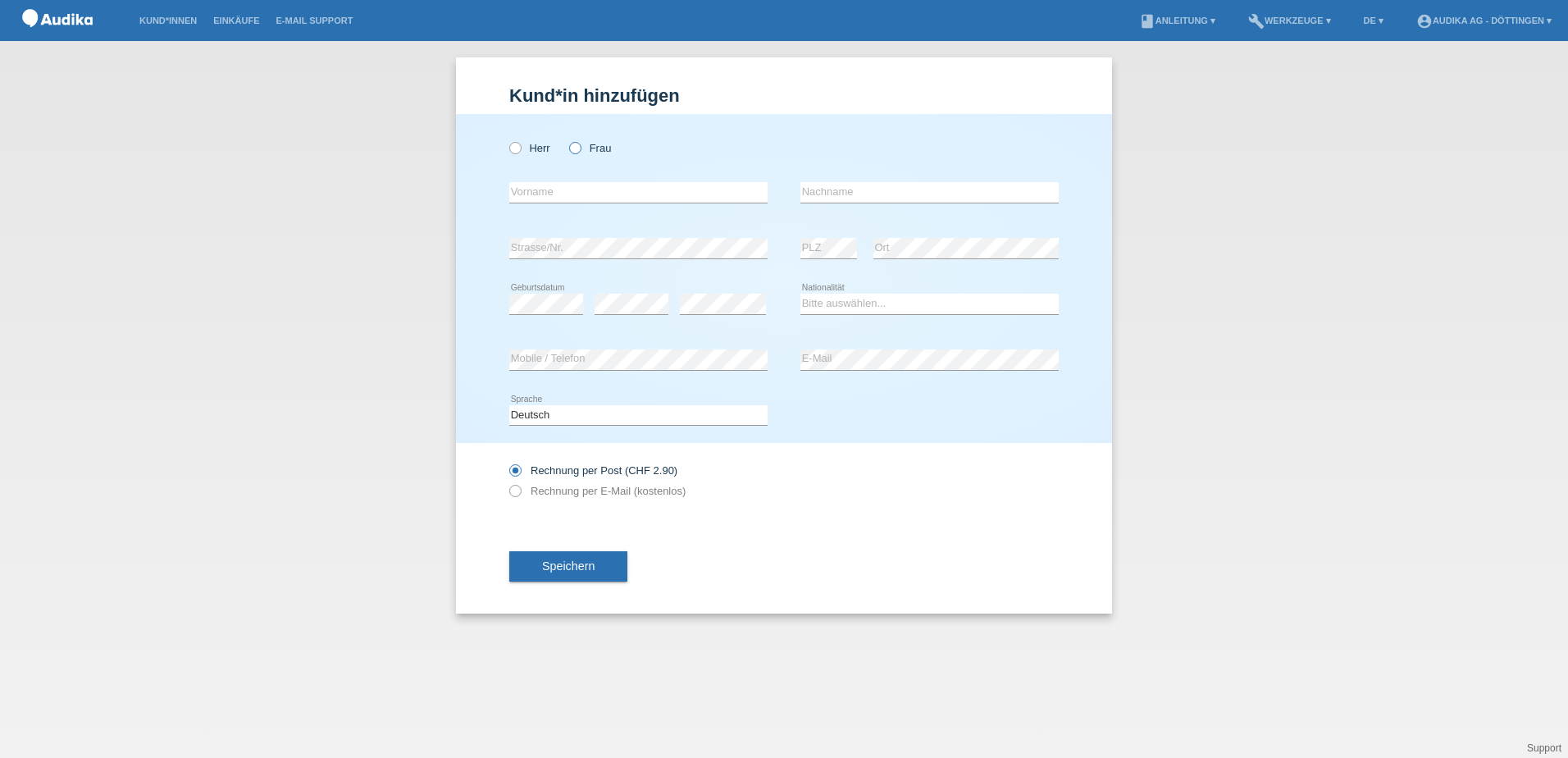
click at [583, 146] on label "Frau" at bounding box center [590, 148] width 41 height 12
click at [580, 146] on input "Frau" at bounding box center [574, 147] width 10 height 10
radio input "true"
click at [528, 191] on input "text" at bounding box center [638, 192] width 258 height 21
type input "Ra"
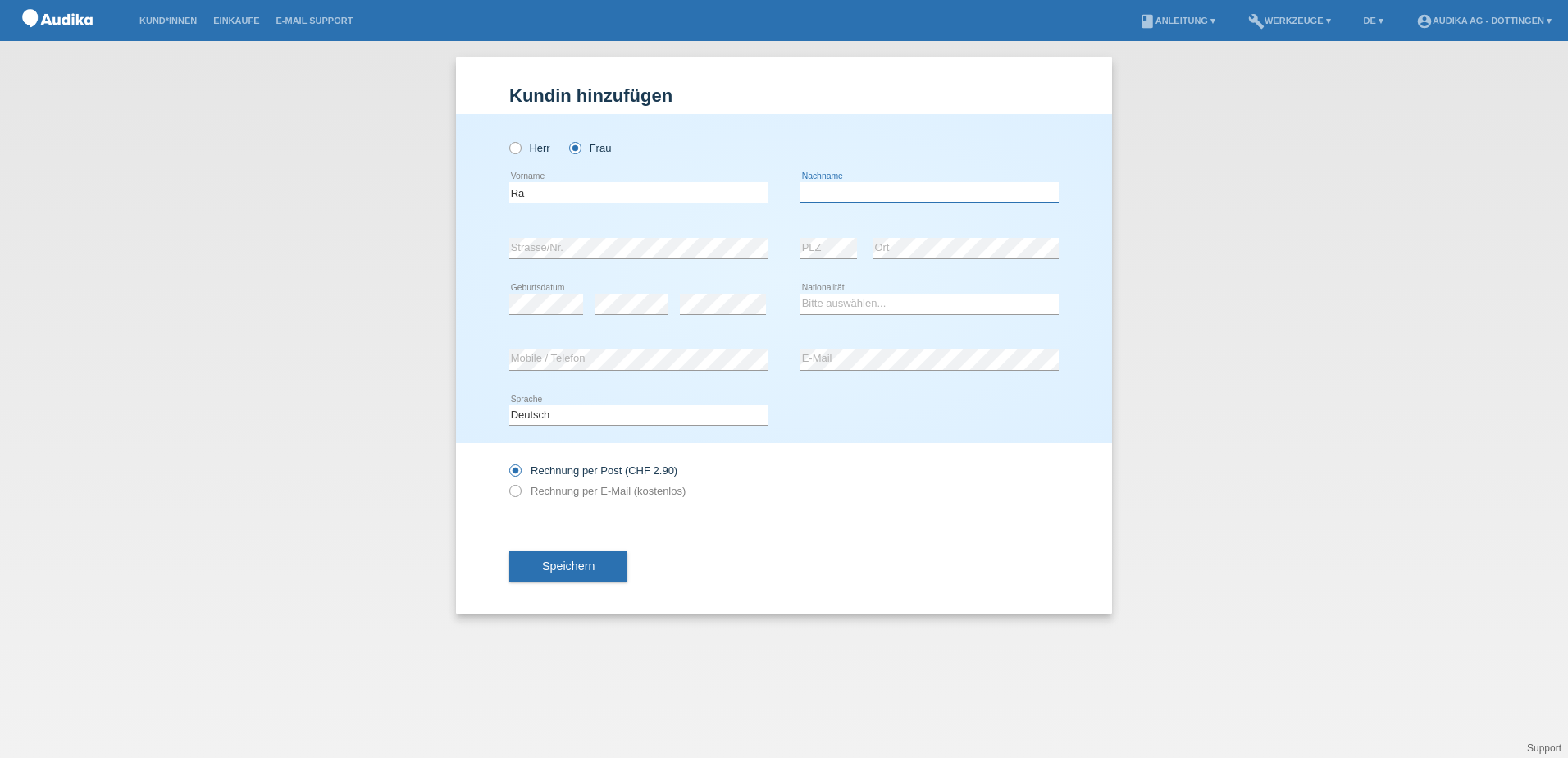
click at [835, 195] on input "text" at bounding box center [929, 192] width 258 height 21
type input "Findling"
click at [829, 306] on select "Bitte auswählen... Schweiz Deutschland Liechtenstein Österreich ------------ Af…" at bounding box center [929, 303] width 258 height 20
select select "CH"
click at [800, 294] on select "Bitte auswählen... Schweiz Deutschland Liechtenstein Österreich ------------ Af…" at bounding box center [929, 303] width 258 height 20
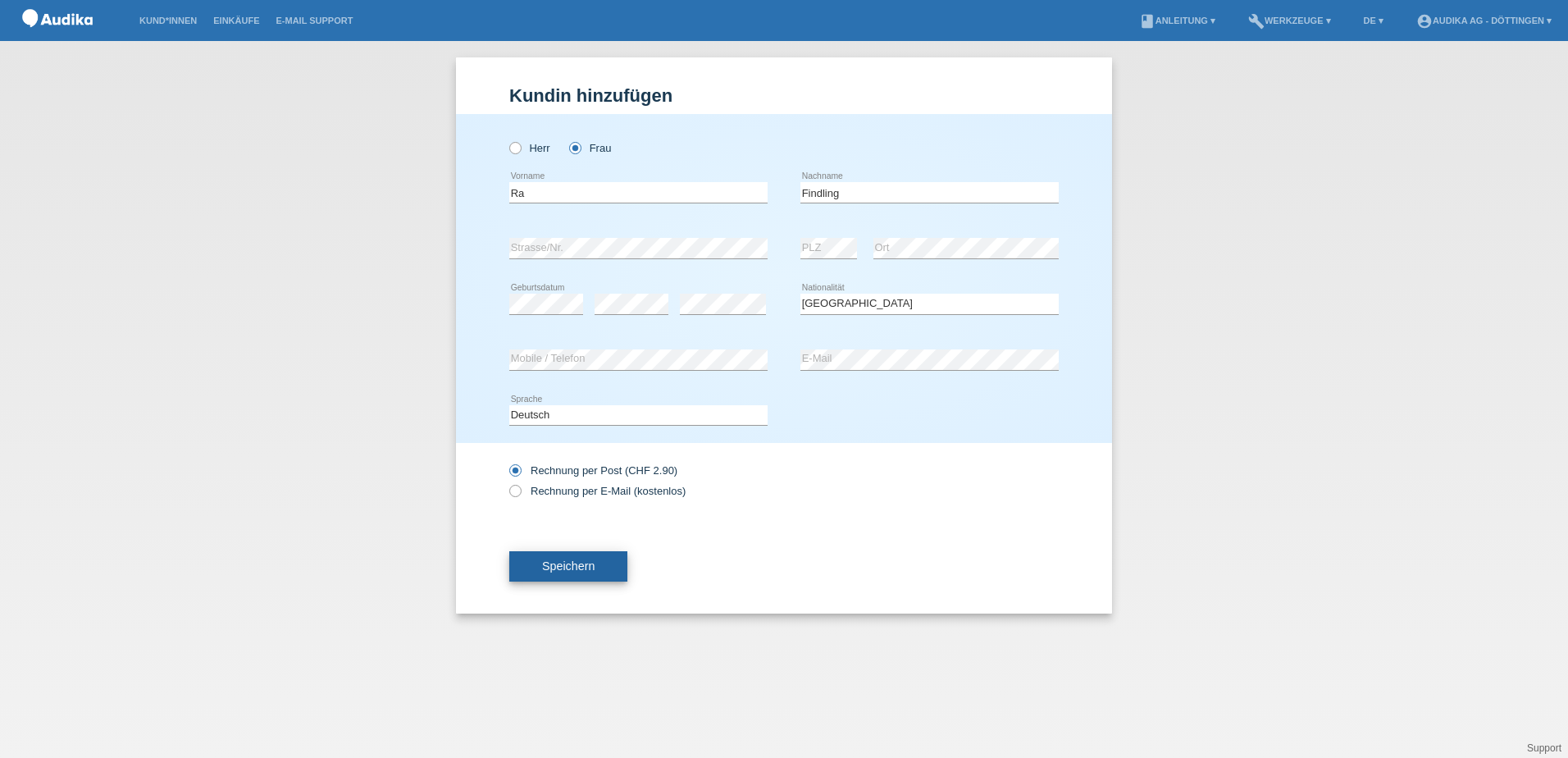
click at [557, 565] on span "Speichern" at bounding box center [568, 566] width 53 height 13
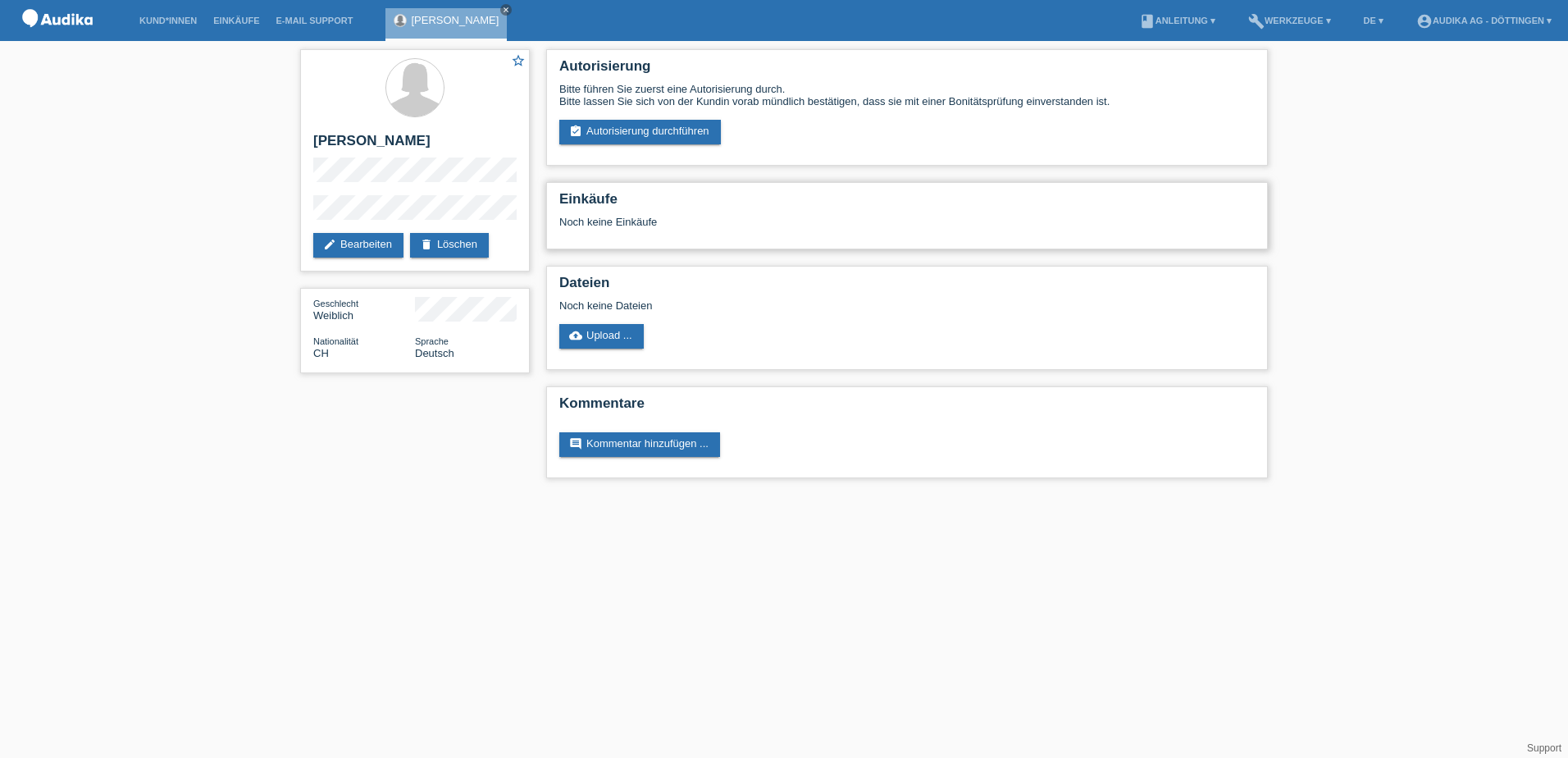
click at [637, 223] on div "Noch keine Einkäufe" at bounding box center [906, 228] width 696 height 24
click at [1151, 18] on link "book Anleitung ▾" at bounding box center [1177, 21] width 92 height 9
click at [1170, 62] on h2 "Autorisierung" at bounding box center [906, 71] width 696 height 24
click at [1187, 19] on link "book Anleitung ▾" at bounding box center [1177, 21] width 92 height 9
click at [1159, 56] on link "Anleitung ohne KKG" at bounding box center [1154, 61] width 97 height 12
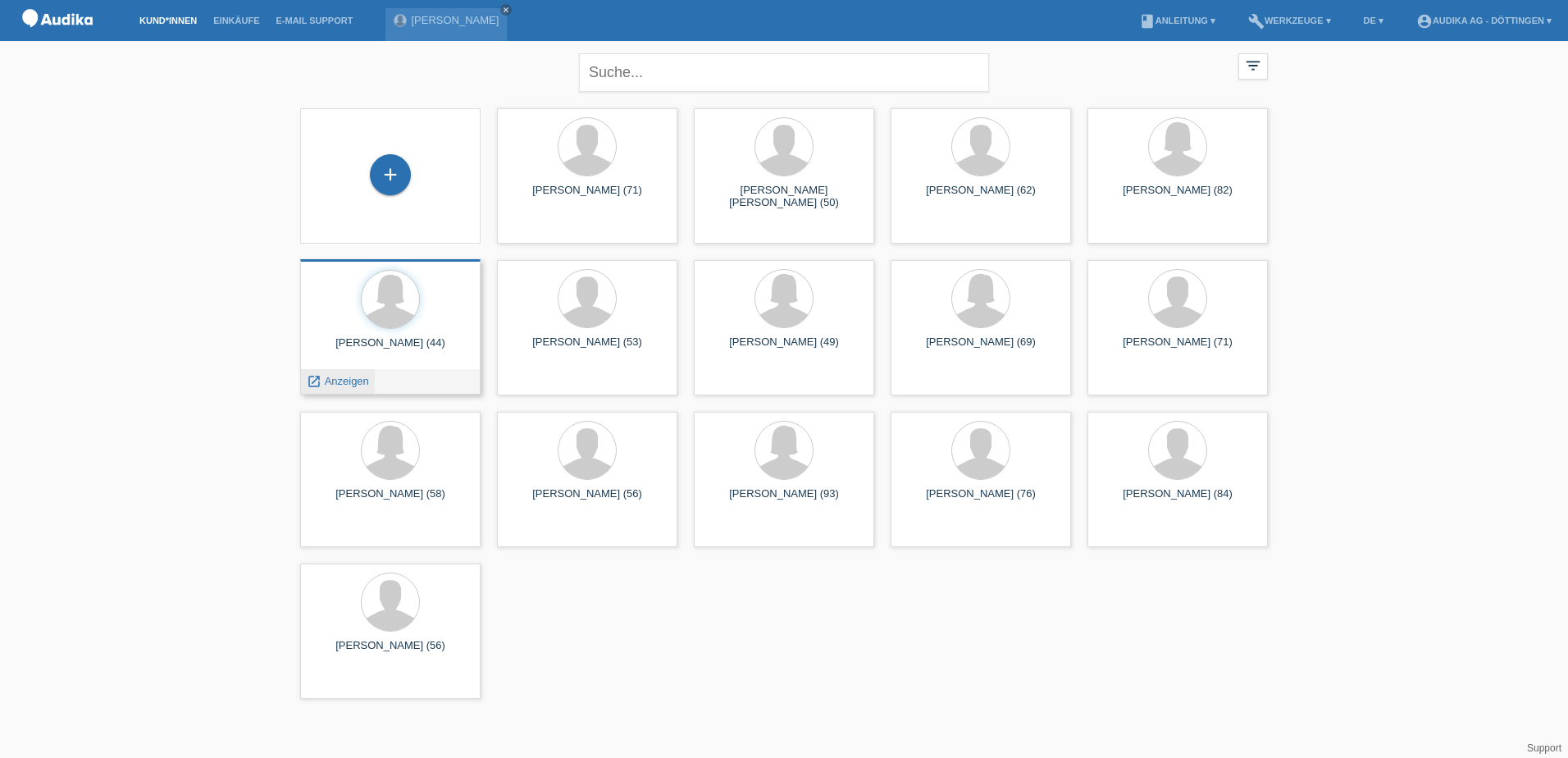
click at [319, 380] on icon "launch" at bounding box center [314, 381] width 15 height 15
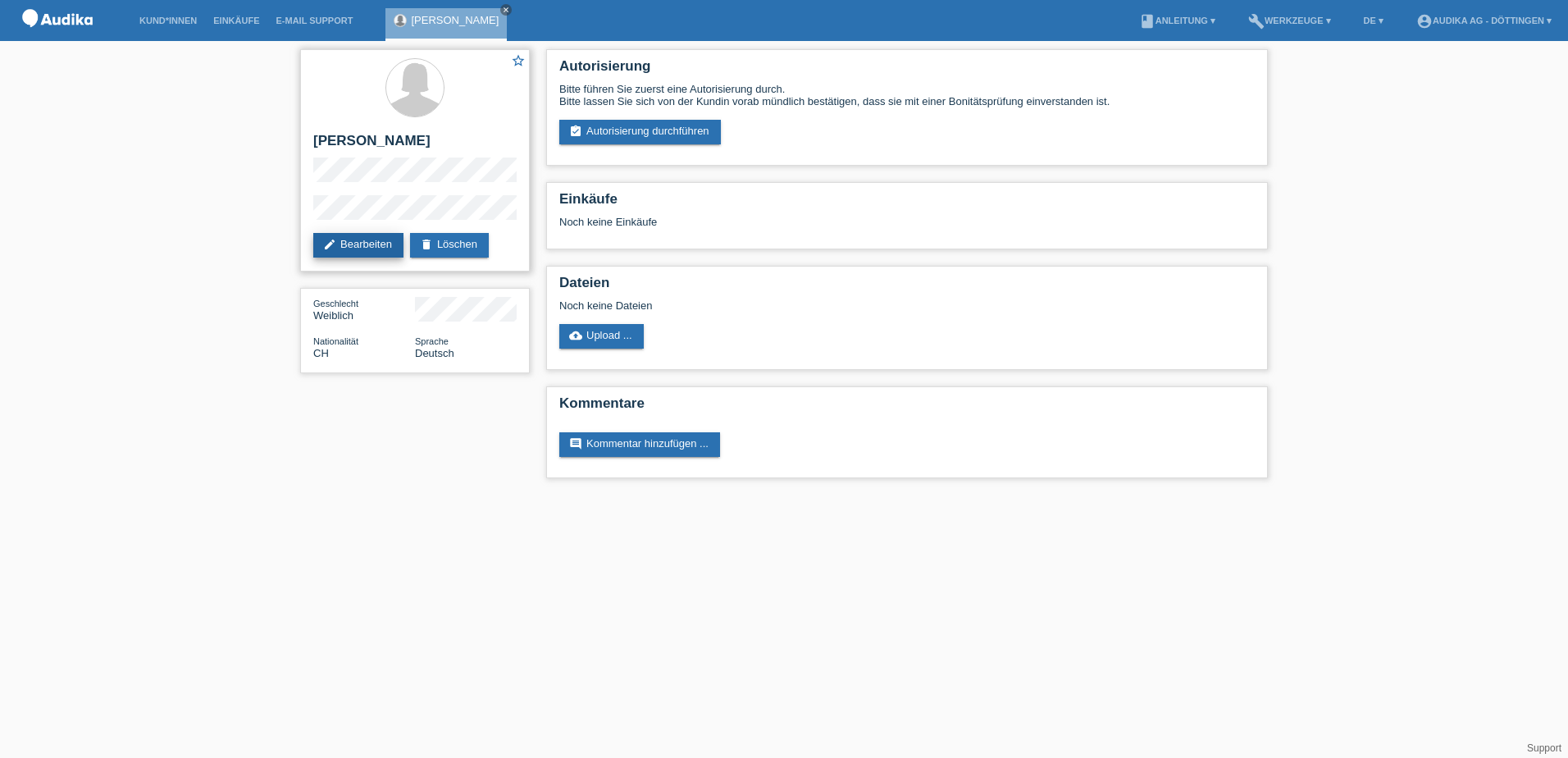
click at [373, 239] on link "edit Bearbeiten" at bounding box center [359, 245] width 90 height 24
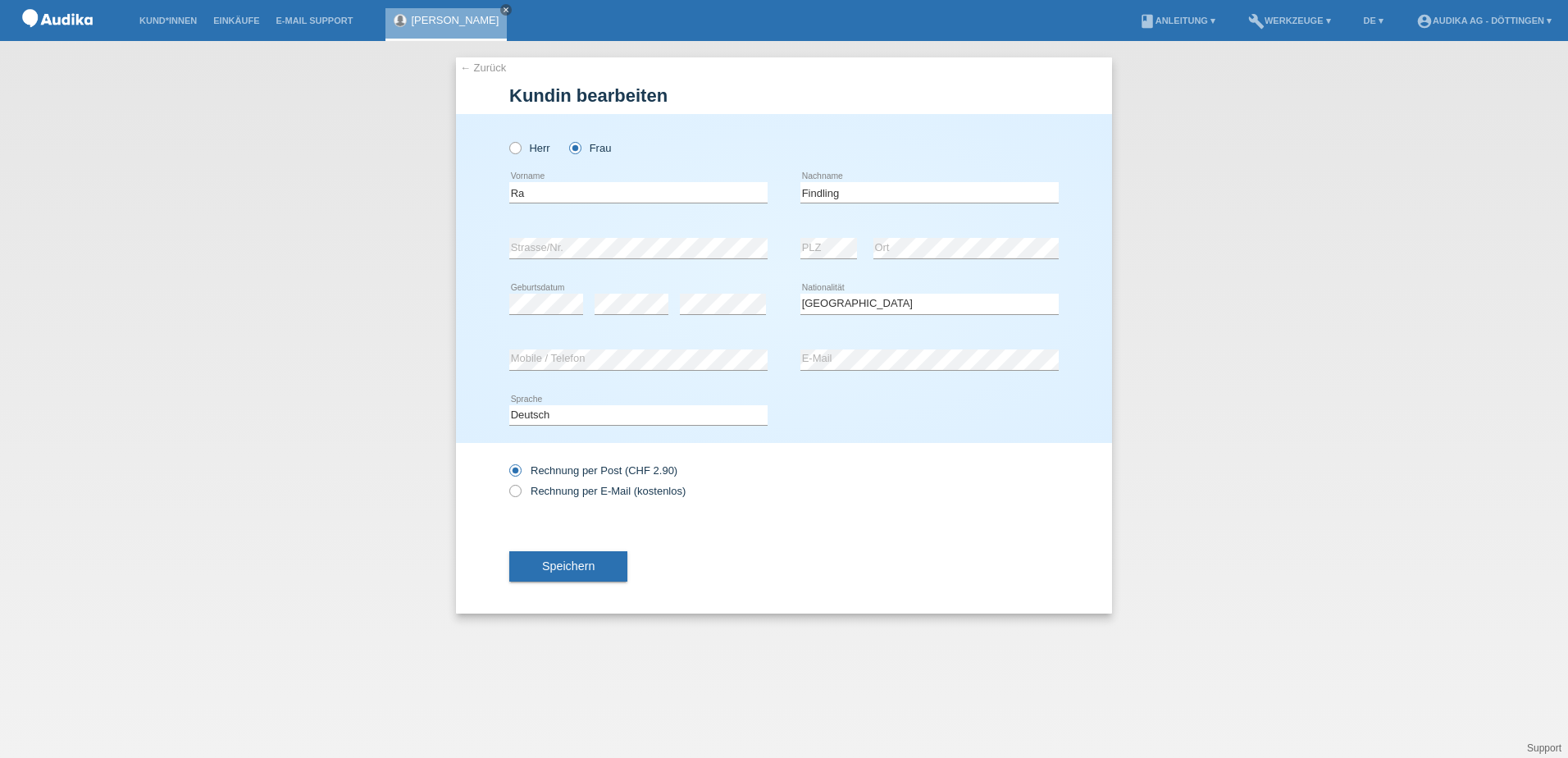
select select "CH"
click at [533, 188] on input "Ra" at bounding box center [638, 192] width 258 height 21
type input "Ramona"
click at [648, 478] on div "Rechnung per Post (CHF 2.90) Rechnung per E-Mail (kostenlos)" at bounding box center [638, 481] width 258 height 41
click at [565, 563] on span "Speichern" at bounding box center [568, 566] width 53 height 13
